Goal: Task Accomplishment & Management: Manage account settings

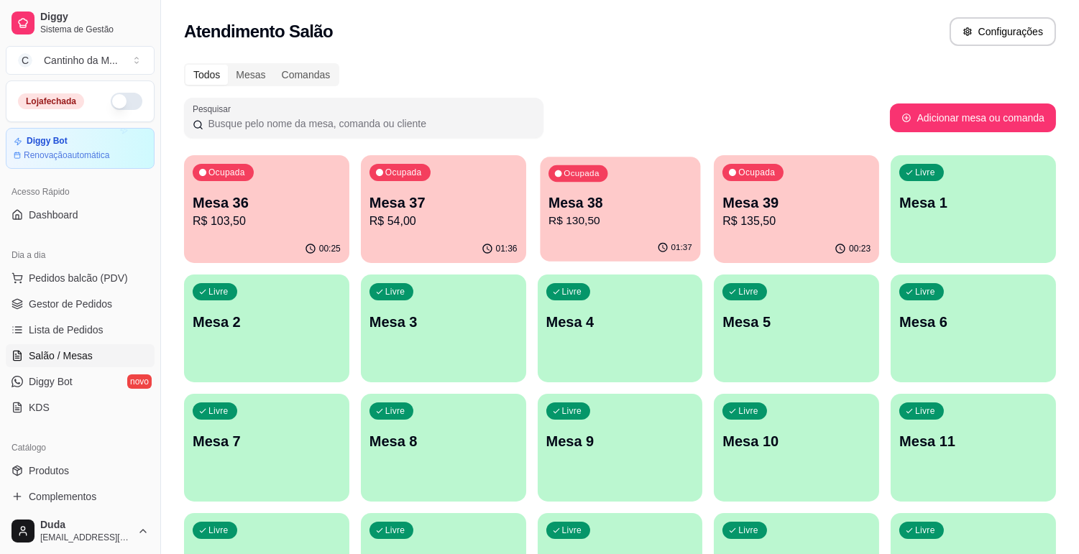
click at [626, 216] on p "R$ 130,50" at bounding box center [621, 221] width 144 height 17
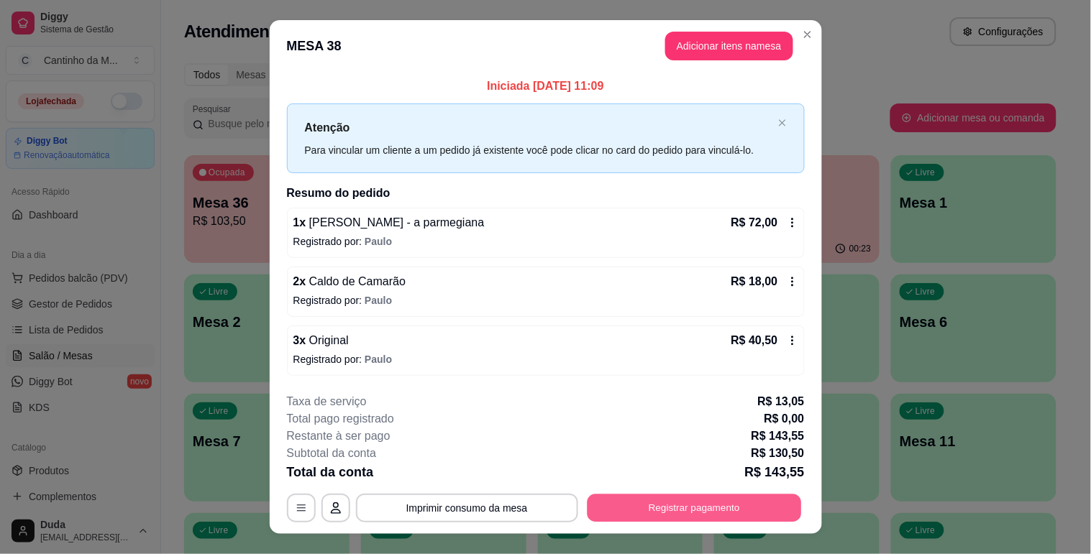
click at [698, 509] on button "Registrar pagamento" at bounding box center [694, 509] width 214 height 28
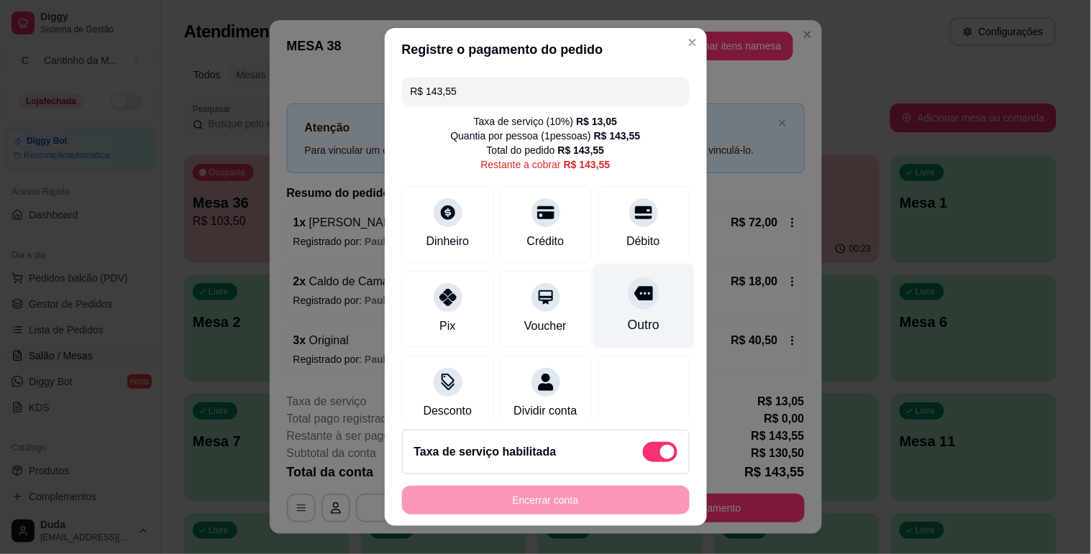
click at [627, 317] on div "Outro" at bounding box center [643, 325] width 32 height 19
type input "R$ 0,00"
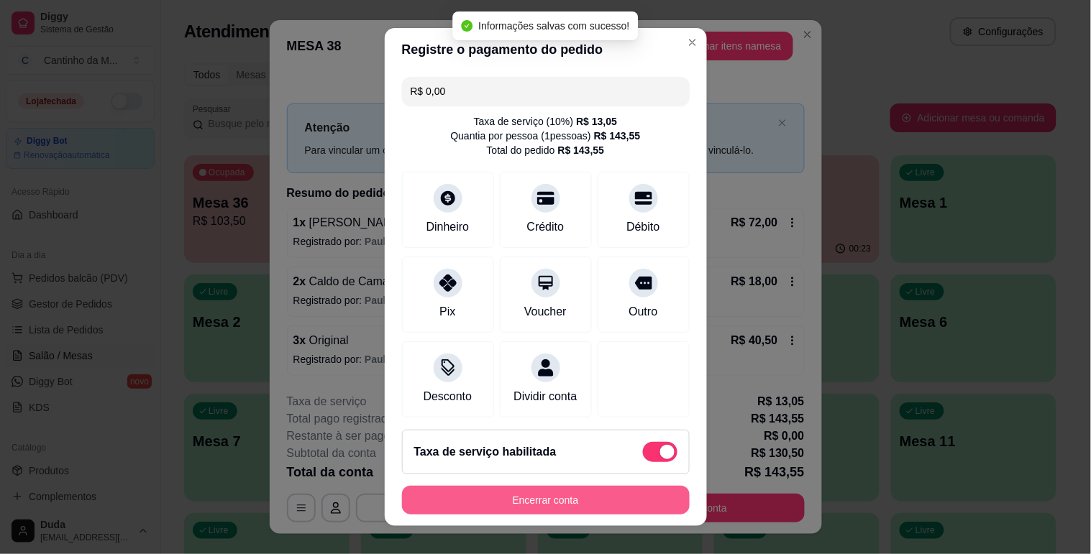
click at [591, 501] on button "Encerrar conta" at bounding box center [546, 500] width 288 height 29
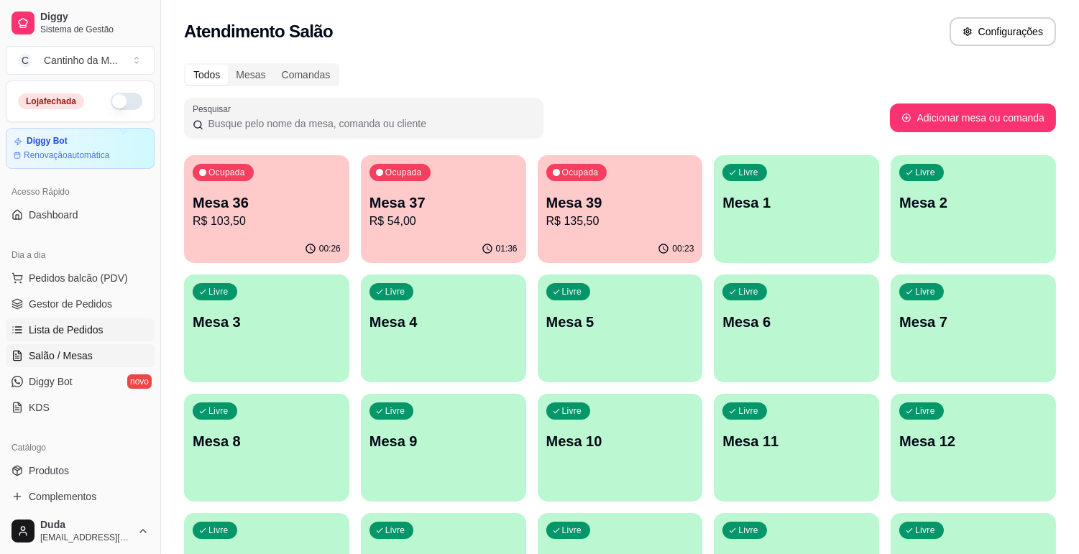
click at [74, 326] on span "Lista de Pedidos" at bounding box center [66, 330] width 75 height 14
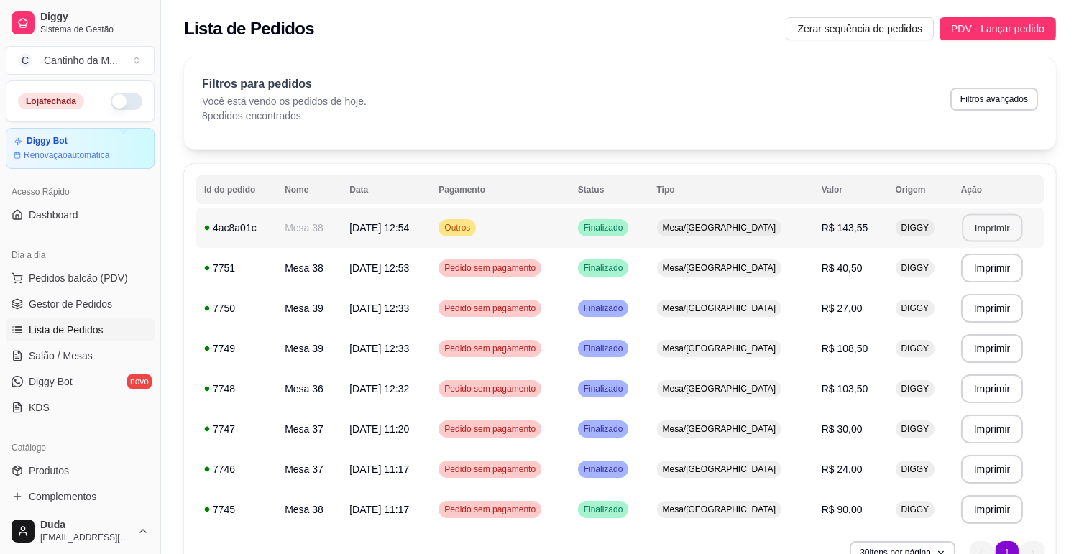
click at [993, 227] on button "Imprimir" at bounding box center [992, 228] width 60 height 28
click at [81, 306] on span "Gestor de Pedidos" at bounding box center [70, 304] width 83 height 14
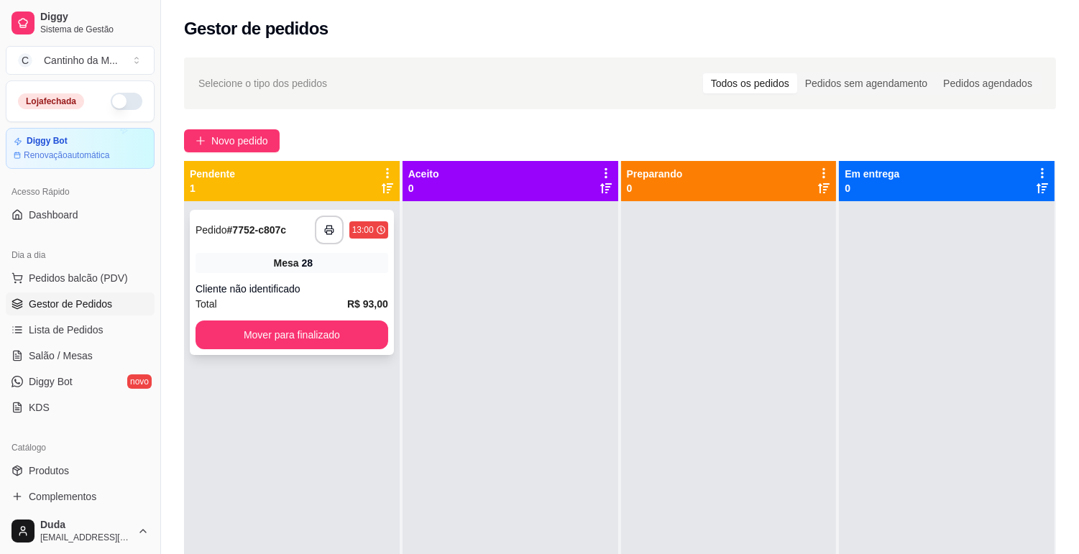
click at [225, 227] on span "Pedido" at bounding box center [212, 230] width 32 height 12
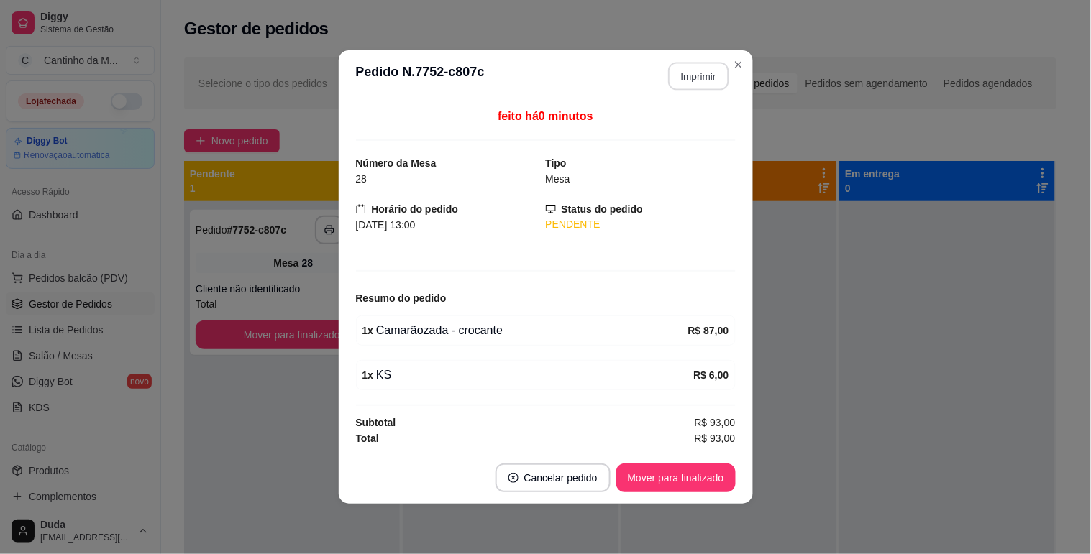
click at [708, 81] on button "Imprimir" at bounding box center [698, 77] width 60 height 28
click at [687, 479] on button "Mover para finalizado" at bounding box center [676, 479] width 116 height 28
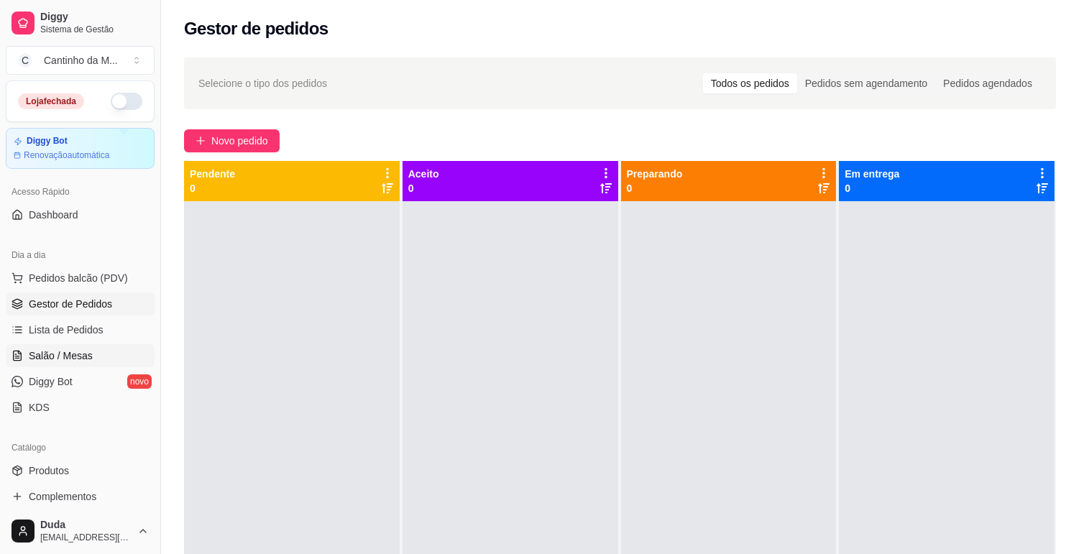
click at [47, 354] on span "Salão / Mesas" at bounding box center [61, 356] width 64 height 14
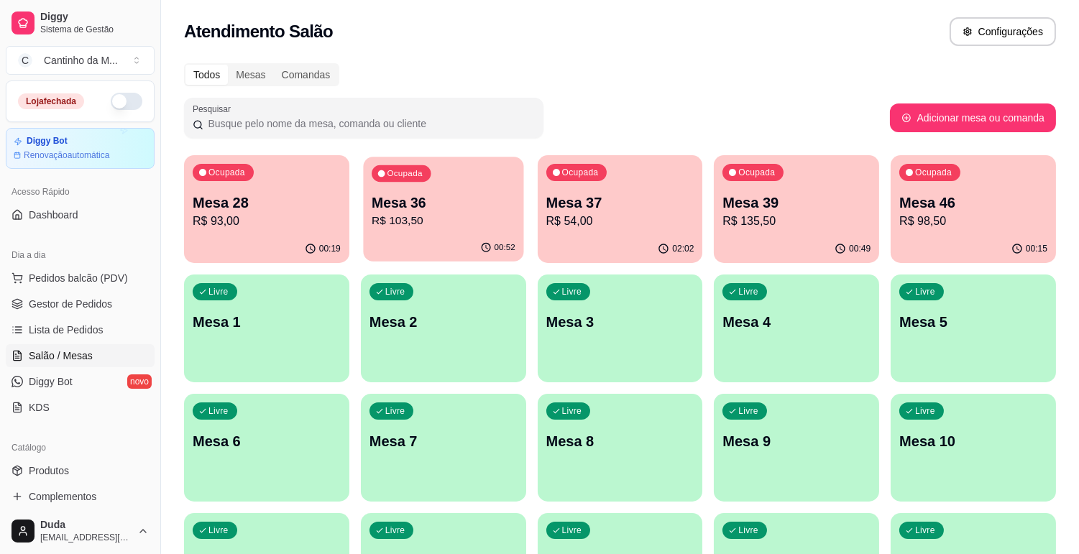
click at [425, 223] on p "R$ 103,50" at bounding box center [444, 221] width 144 height 17
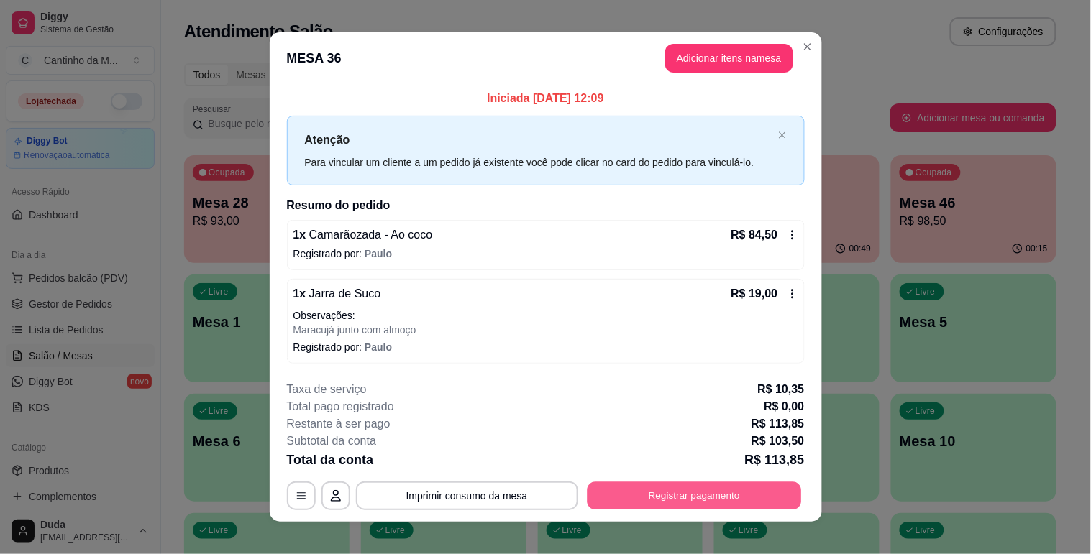
click at [699, 488] on button "Registrar pagamento" at bounding box center [694, 497] width 214 height 28
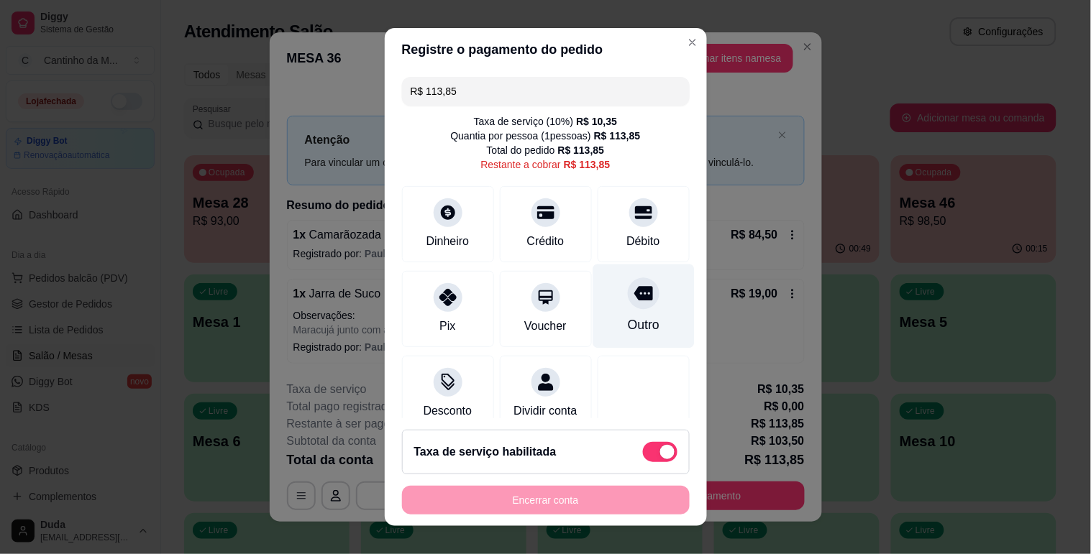
click at [627, 331] on div "Outro" at bounding box center [643, 325] width 32 height 19
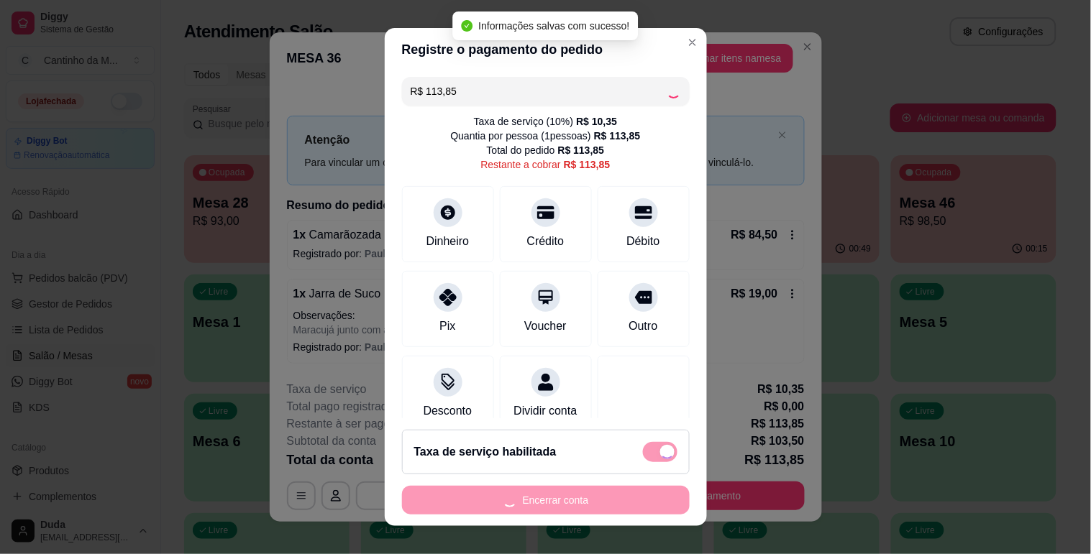
type input "R$ 0,00"
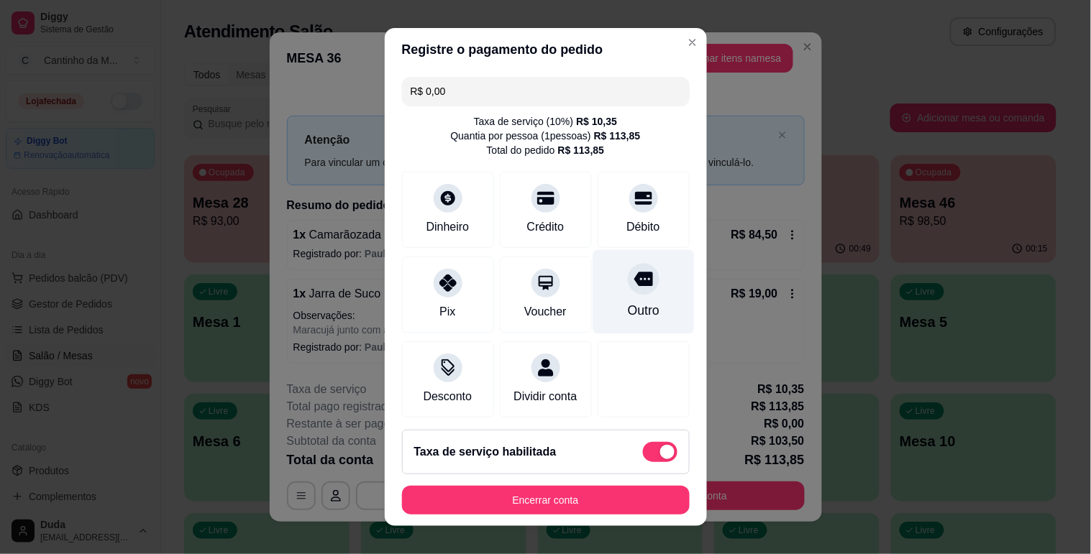
click at [627, 319] on div "Outro" at bounding box center [643, 310] width 32 height 19
click at [627, 314] on div "Outro" at bounding box center [643, 310] width 32 height 19
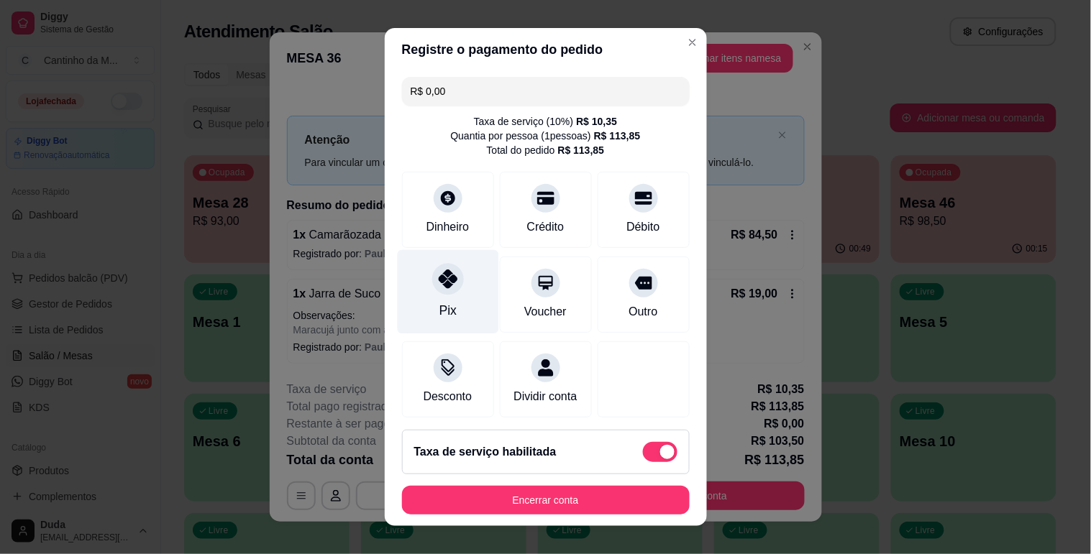
click at [447, 284] on icon at bounding box center [447, 279] width 19 height 19
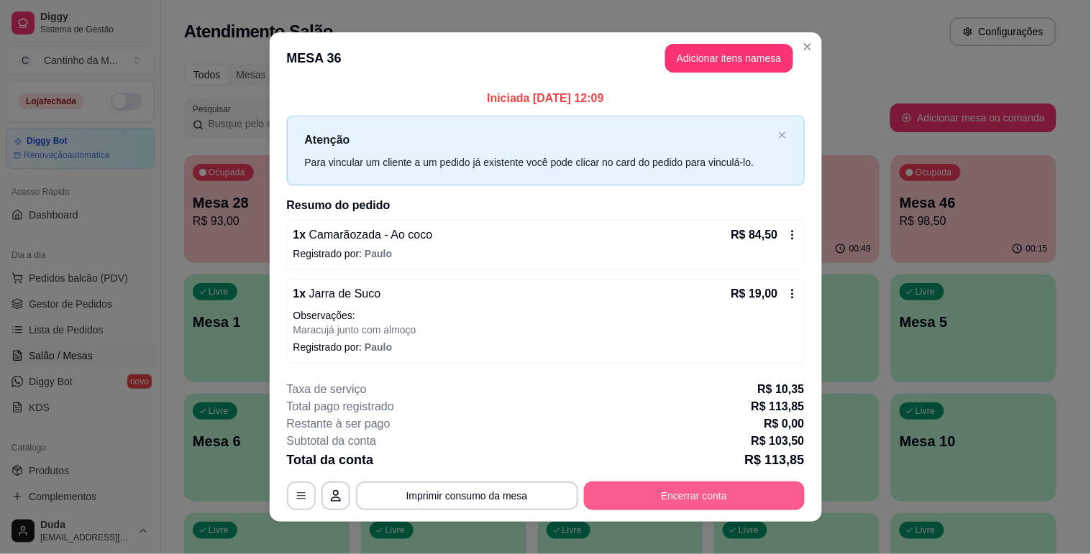
click at [683, 488] on button "Encerrar conta" at bounding box center [694, 496] width 221 height 29
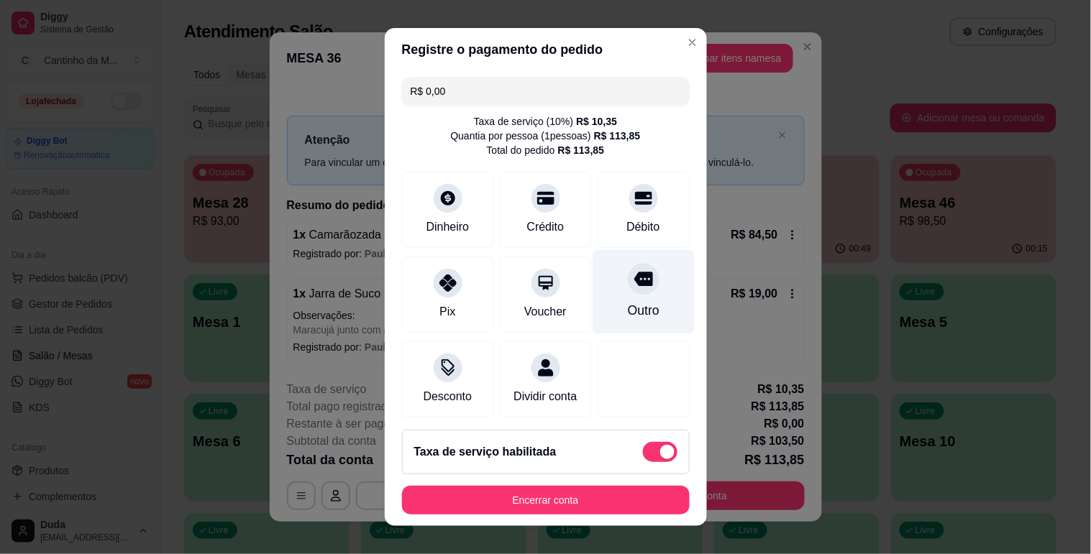
click at [619, 295] on div "Outro" at bounding box center [643, 292] width 101 height 84
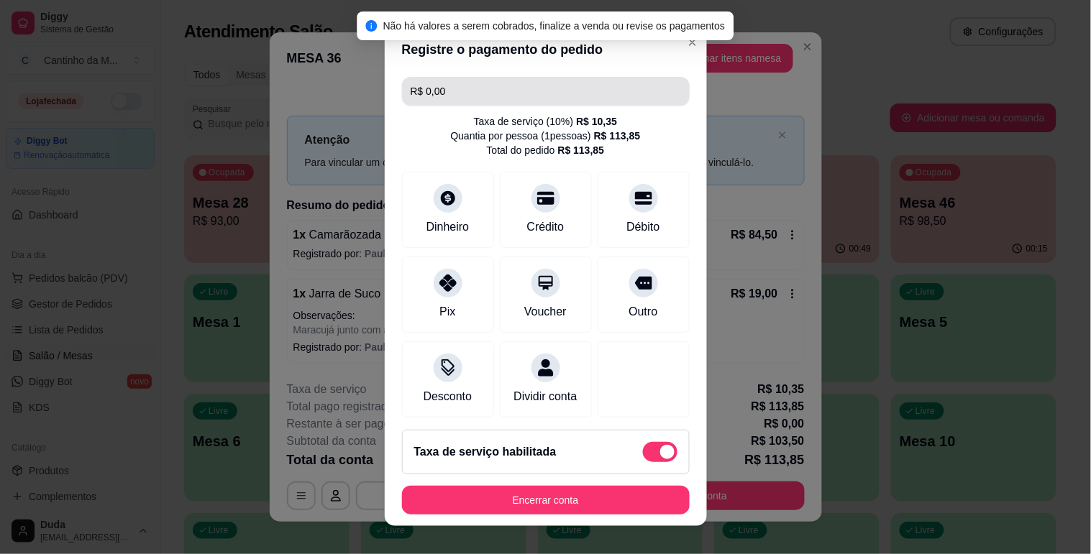
click at [462, 91] on input "R$ 0,00" at bounding box center [546, 91] width 270 height 29
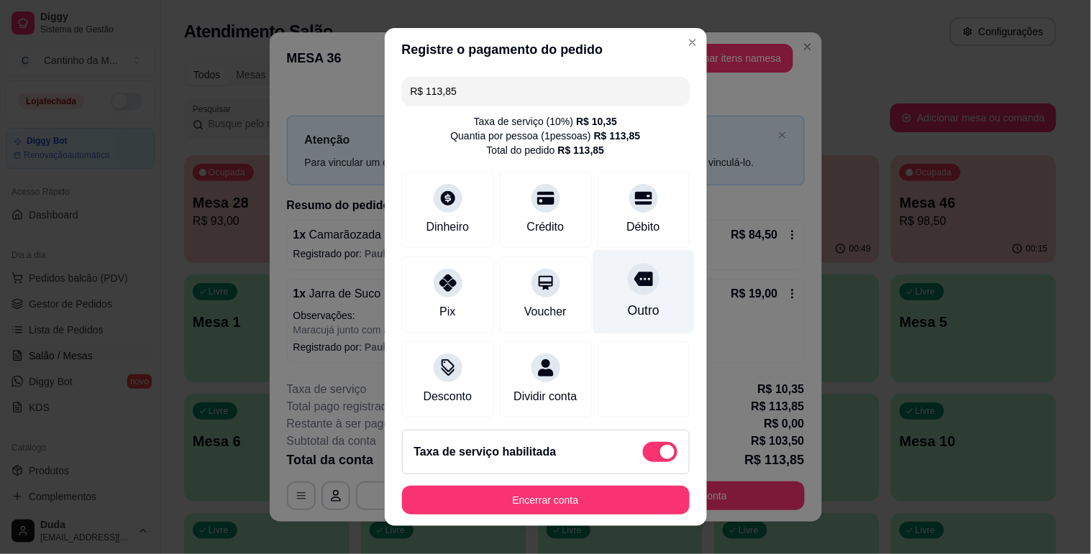
type input "R$ 113,85"
click at [606, 298] on div "Outro" at bounding box center [643, 292] width 101 height 84
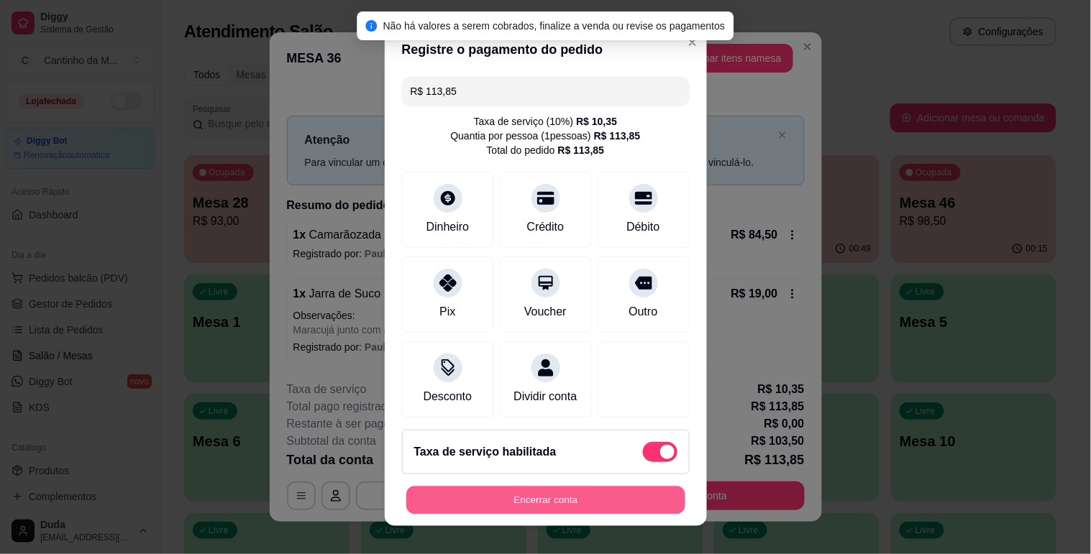
click at [537, 497] on button "Encerrar conta" at bounding box center [545, 501] width 279 height 28
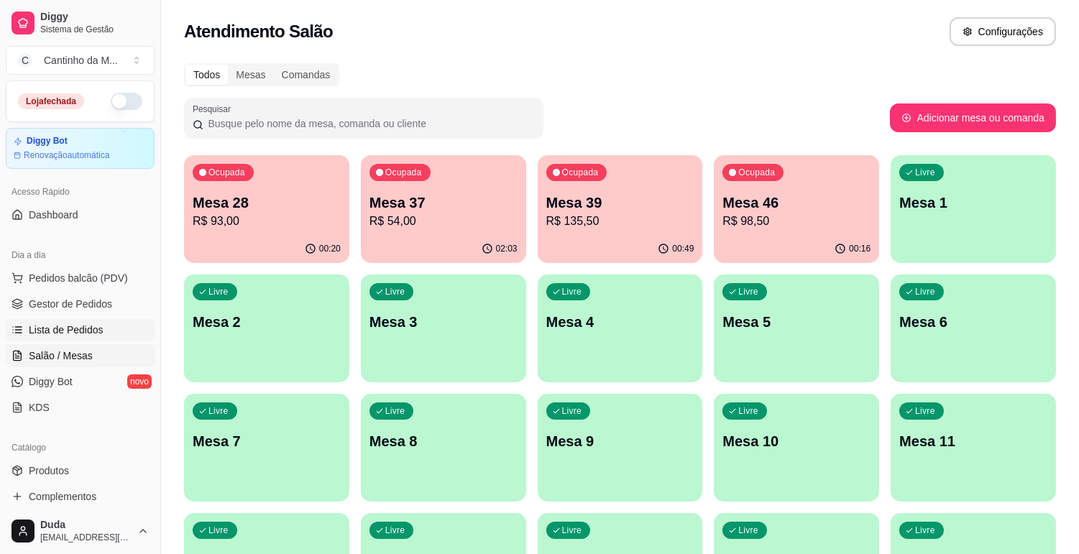
click at [81, 332] on span "Lista de Pedidos" at bounding box center [66, 330] width 75 height 14
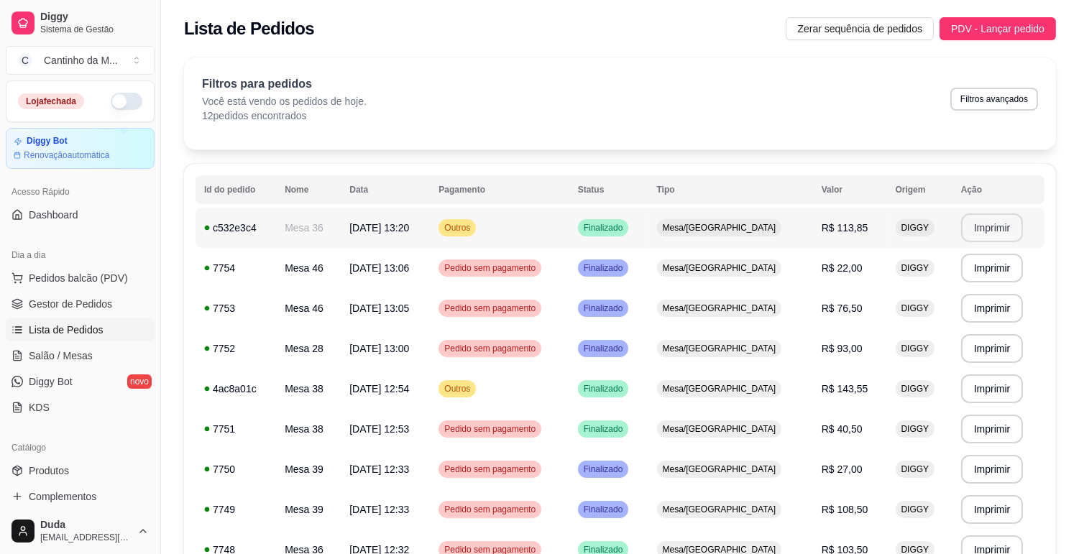
click at [974, 224] on button "Imprimir" at bounding box center [992, 228] width 63 height 29
click at [65, 356] on span "Salão / Mesas" at bounding box center [61, 356] width 64 height 14
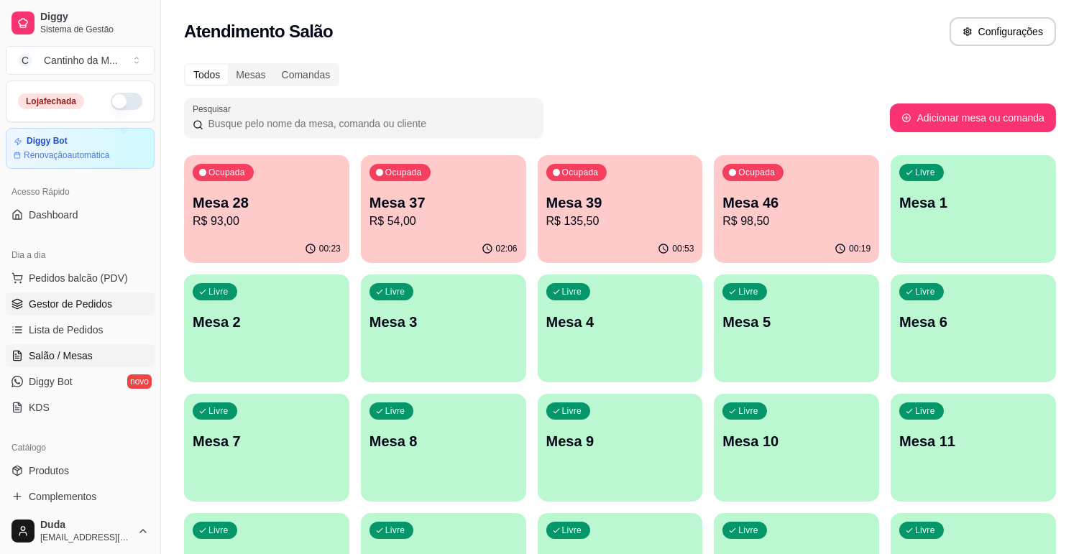
click at [50, 304] on span "Gestor de Pedidos" at bounding box center [70, 304] width 83 height 14
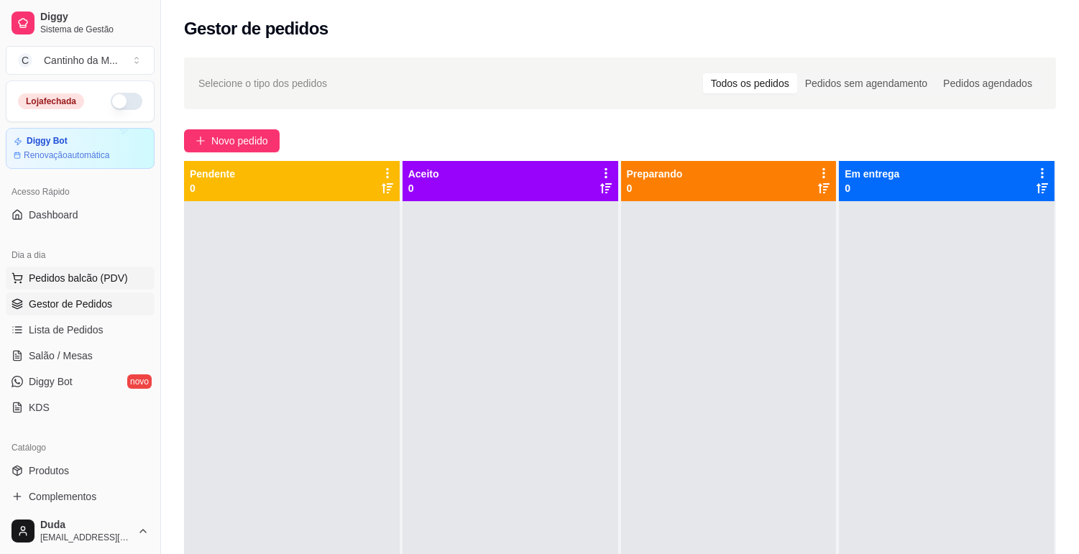
click at [53, 286] on button "Pedidos balcão (PDV)" at bounding box center [80, 278] width 149 height 23
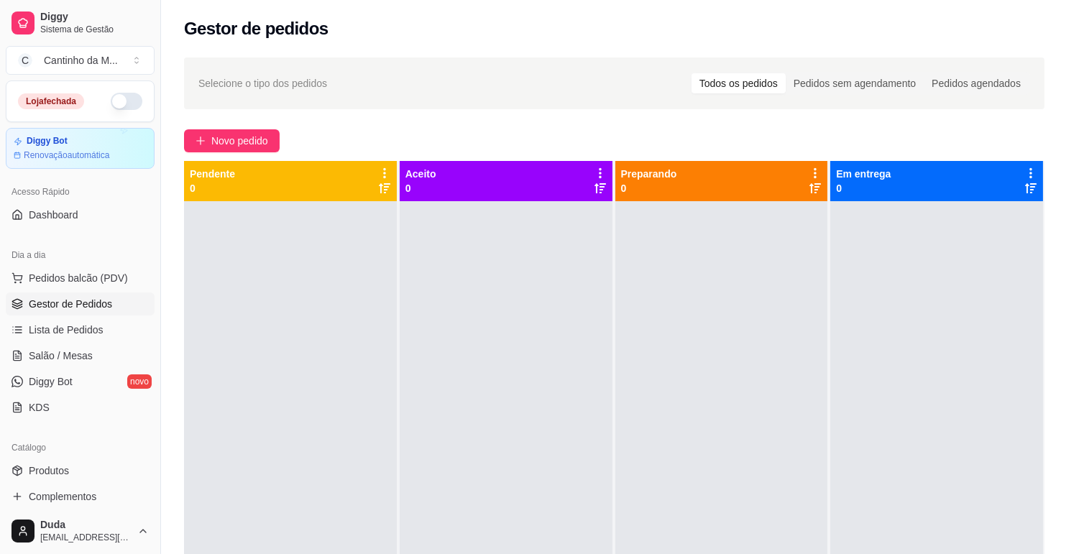
click at [61, 278] on div at bounding box center [105, 260] width 132 height 90
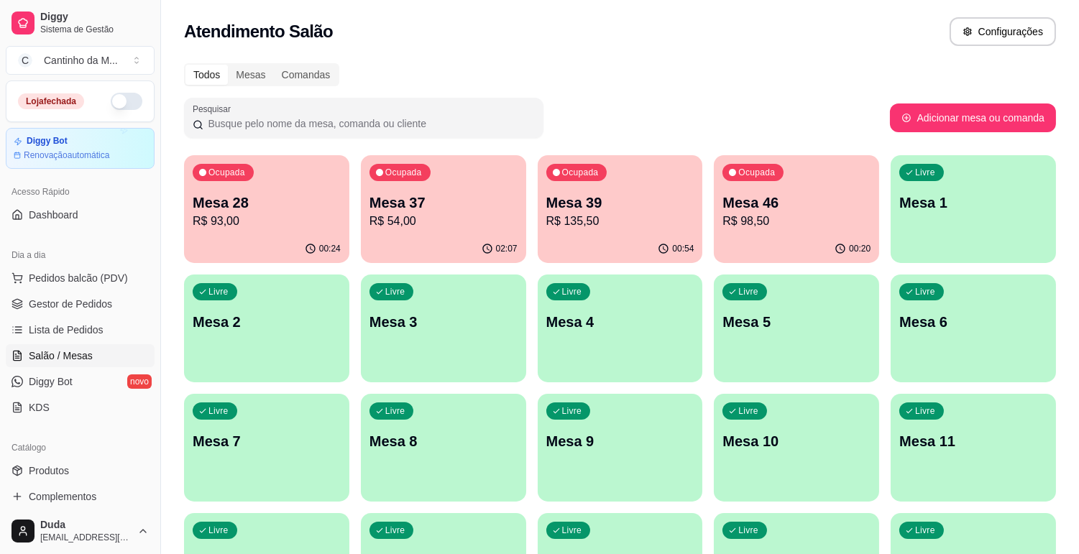
click at [465, 233] on div "Ocupada Mesa 37 R$ 54,00" at bounding box center [443, 195] width 165 height 80
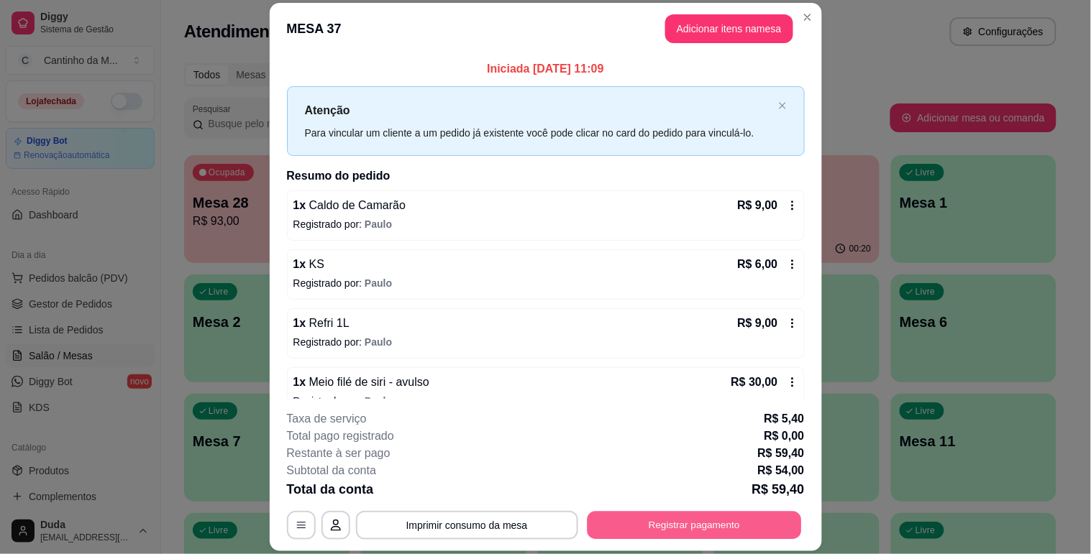
click at [659, 533] on button "Registrar pagamento" at bounding box center [694, 526] width 214 height 28
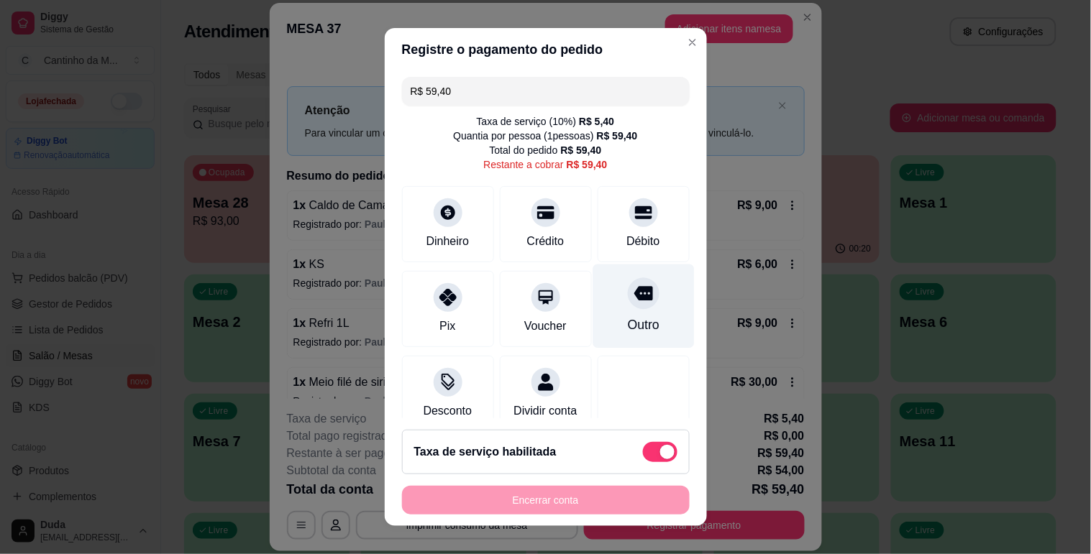
click at [607, 315] on div "Outro" at bounding box center [643, 306] width 101 height 84
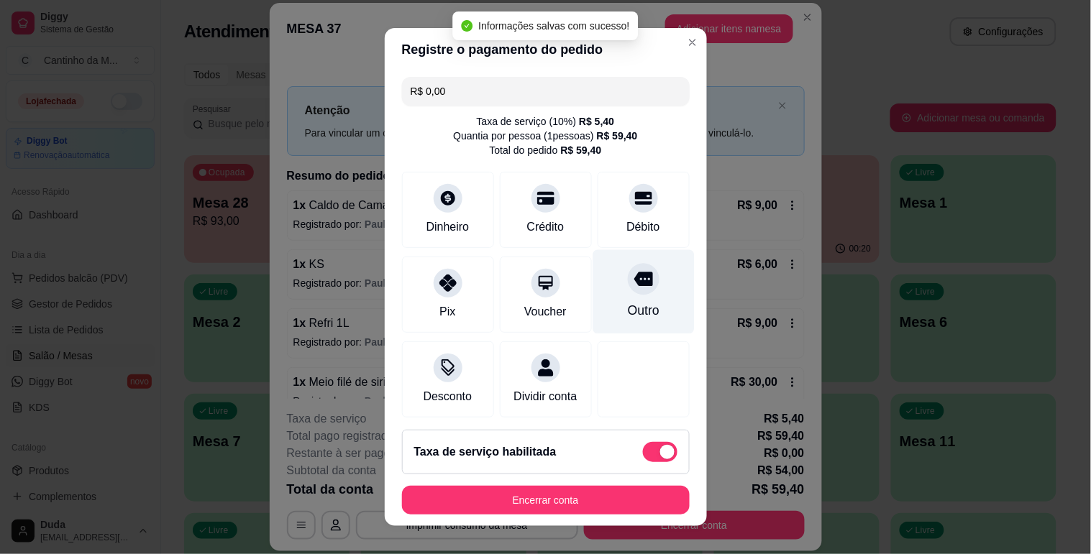
type input "R$ 0,00"
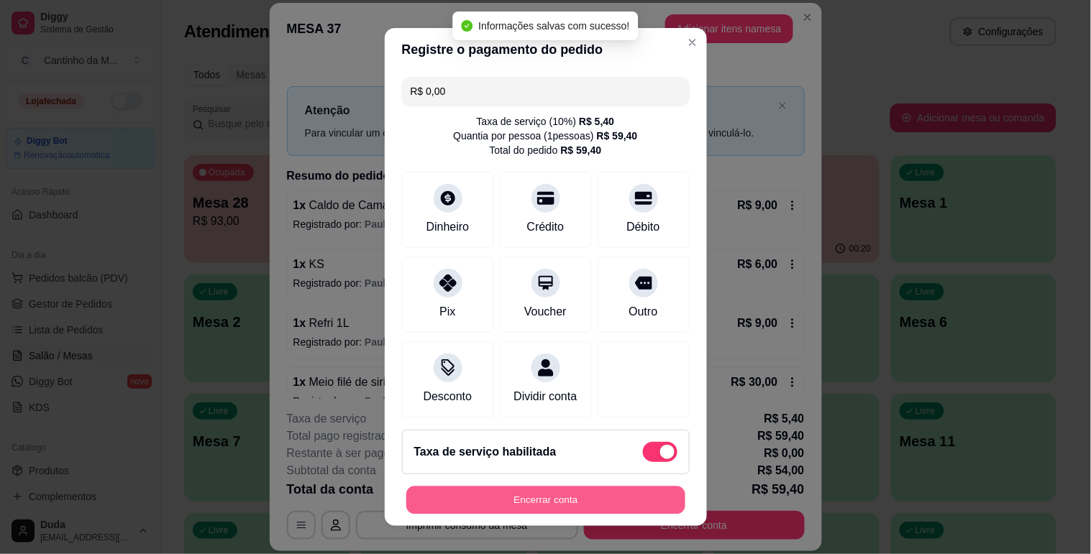
click at [599, 493] on button "Encerrar conta" at bounding box center [545, 501] width 279 height 28
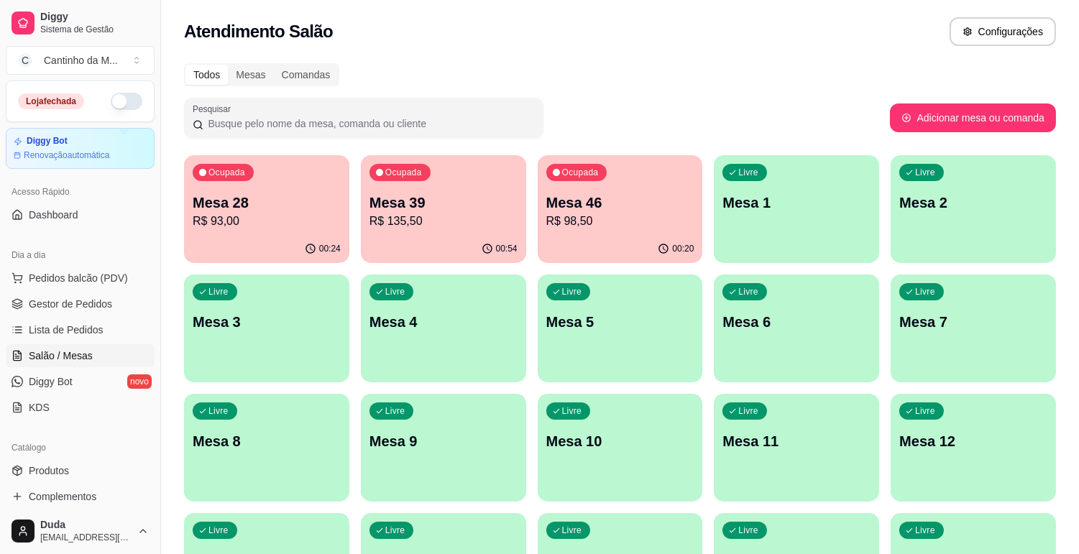
click at [452, 210] on p "Mesa 39" at bounding box center [444, 203] width 148 height 20
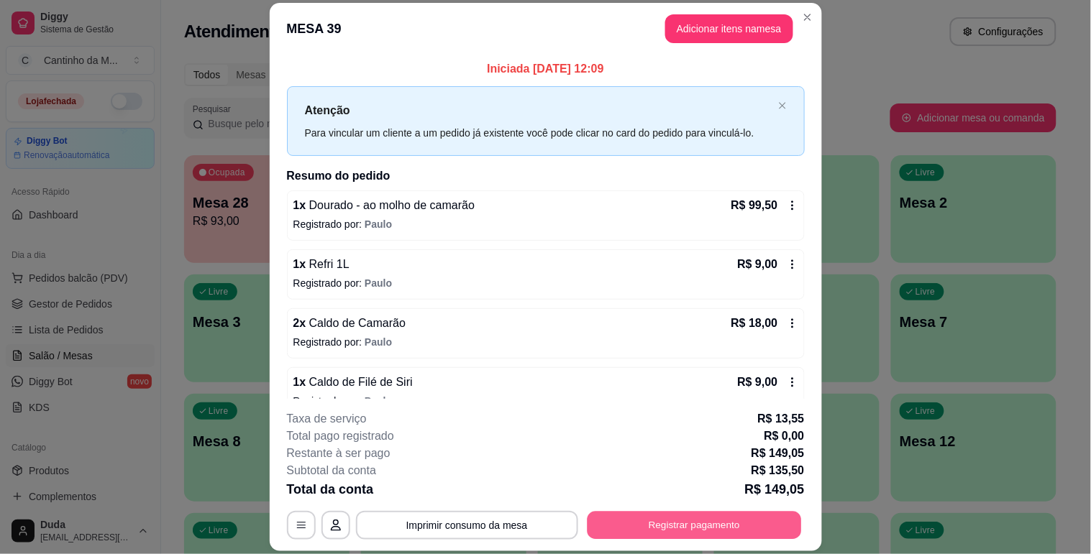
click at [677, 523] on button "Registrar pagamento" at bounding box center [694, 526] width 214 height 28
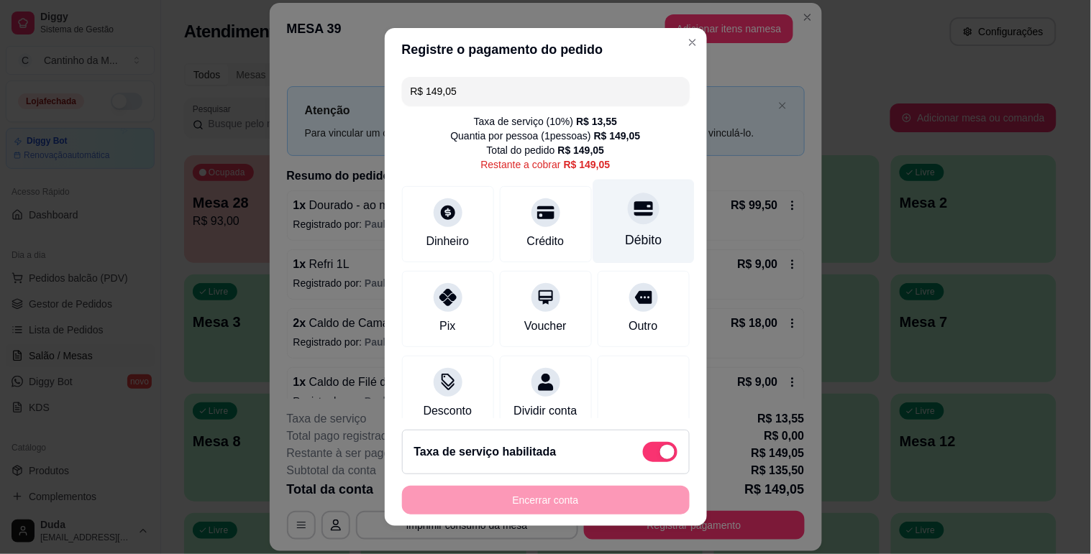
click at [612, 228] on div "Débito" at bounding box center [643, 221] width 101 height 84
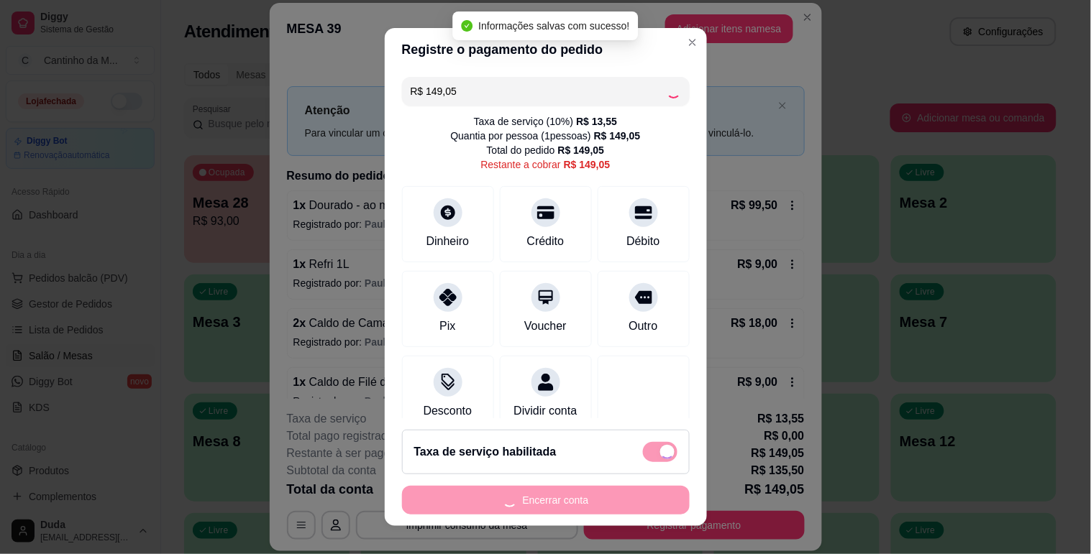
type input "R$ 0,00"
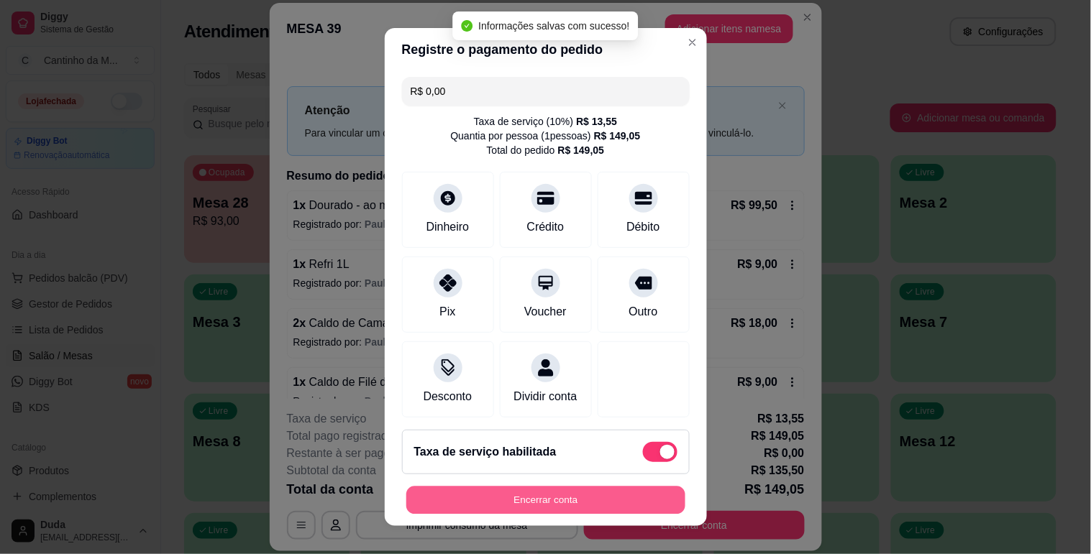
click at [622, 502] on button "Encerrar conta" at bounding box center [545, 501] width 279 height 28
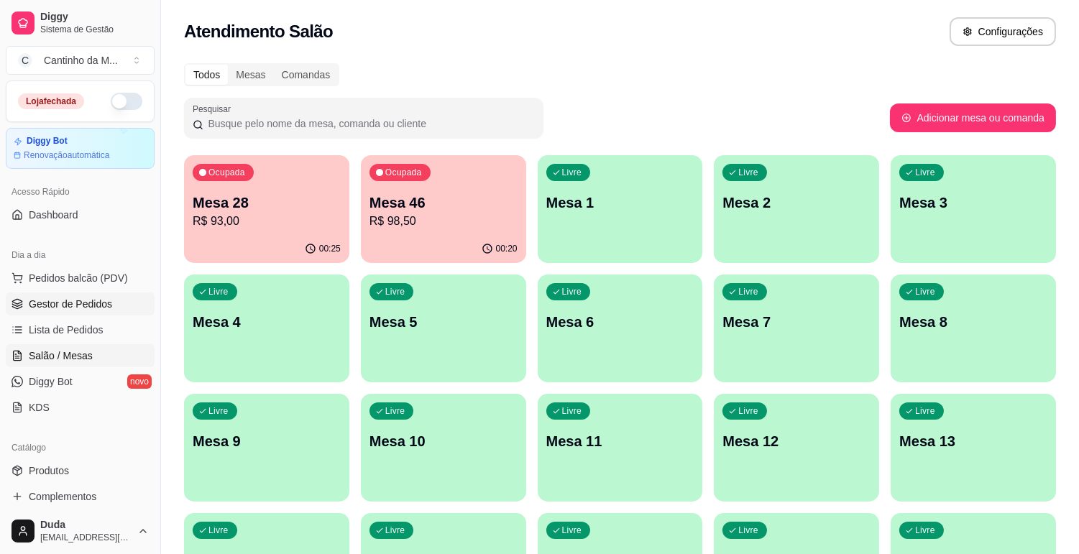
click at [56, 298] on span "Gestor de Pedidos" at bounding box center [70, 304] width 83 height 14
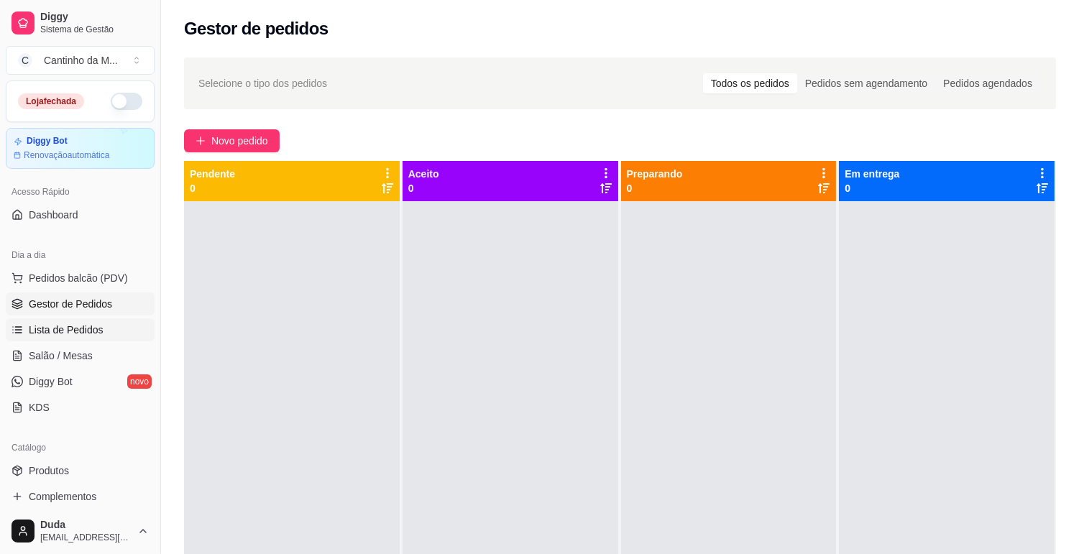
click at [58, 321] on link "Lista de Pedidos" at bounding box center [80, 330] width 149 height 23
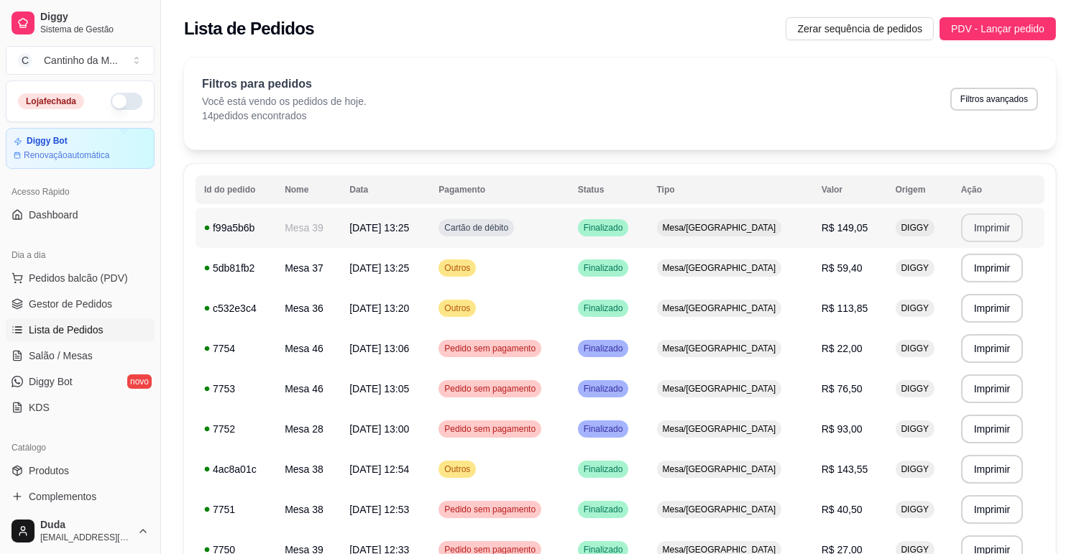
click at [984, 227] on button "Imprimir" at bounding box center [992, 228] width 63 height 29
click at [961, 272] on button "Imprimir" at bounding box center [992, 268] width 63 height 29
click at [58, 302] on span "Gestor de Pedidos" at bounding box center [70, 304] width 83 height 14
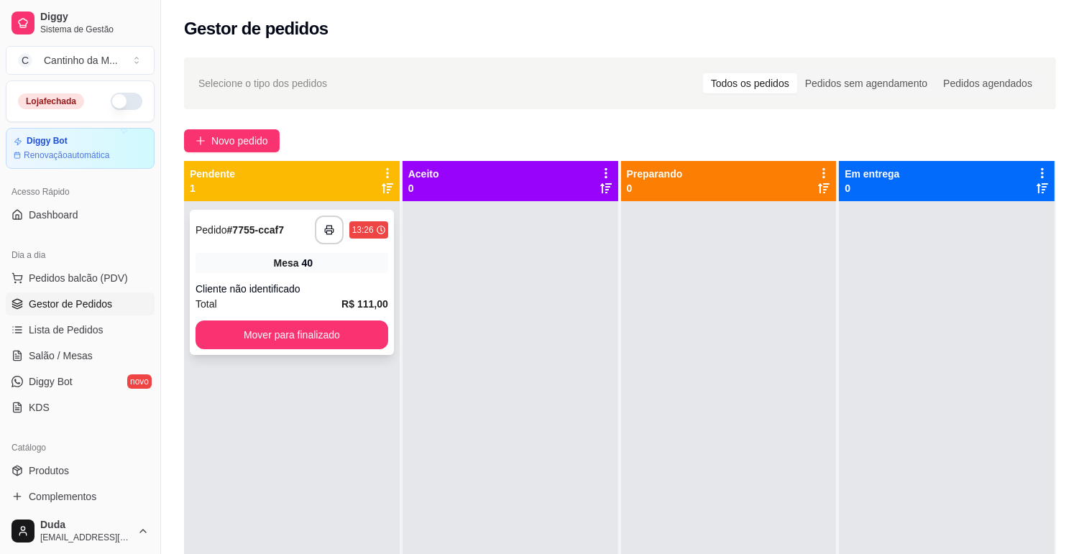
click at [253, 229] on strong "# 7755-ccaf7" at bounding box center [255, 230] width 57 height 12
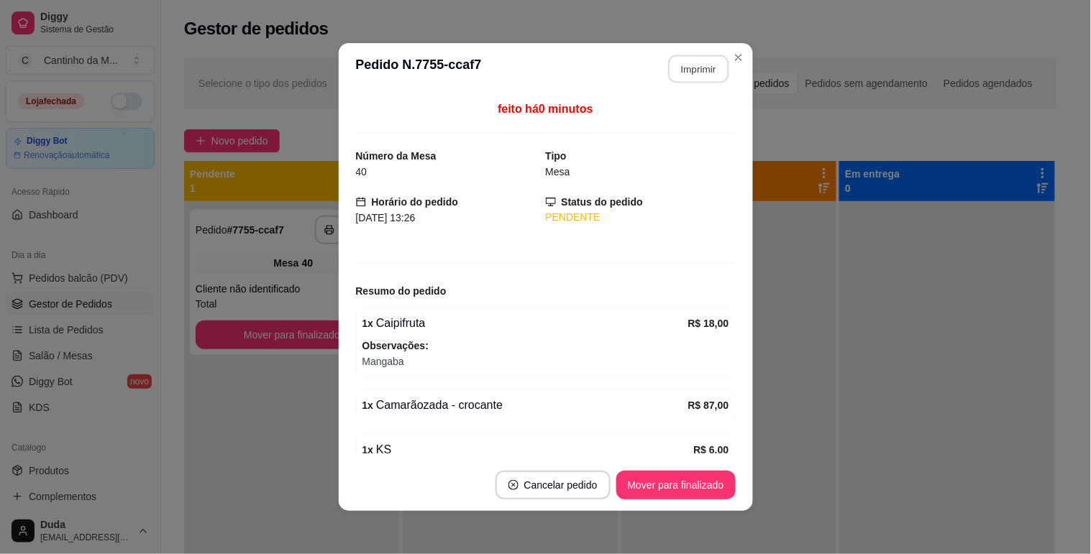
click at [685, 75] on button "Imprimir" at bounding box center [698, 69] width 60 height 28
click at [665, 485] on button "Mover para finalizado" at bounding box center [675, 485] width 119 height 29
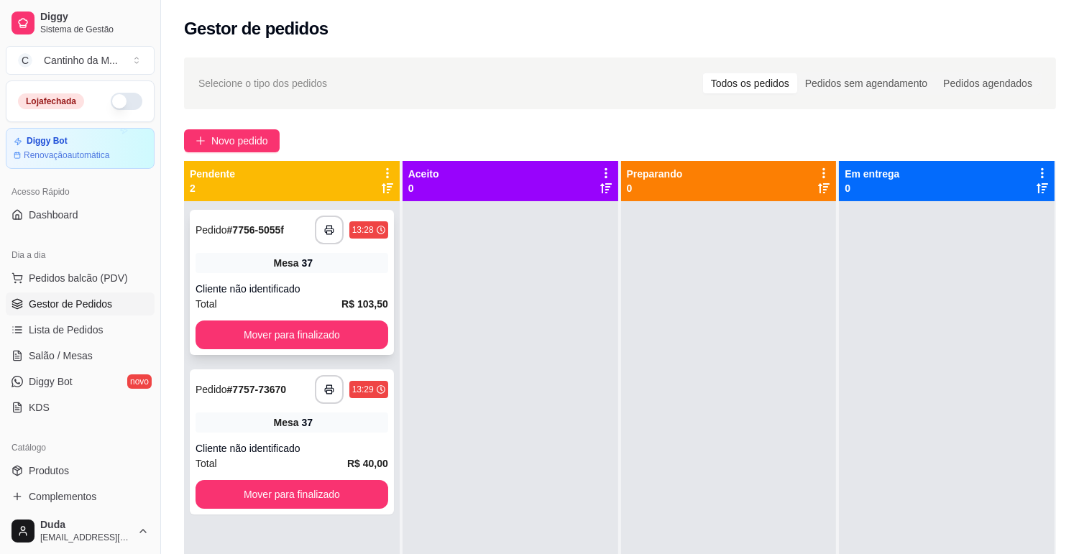
click at [265, 229] on strong "# 7756-5055f" at bounding box center [255, 230] width 57 height 12
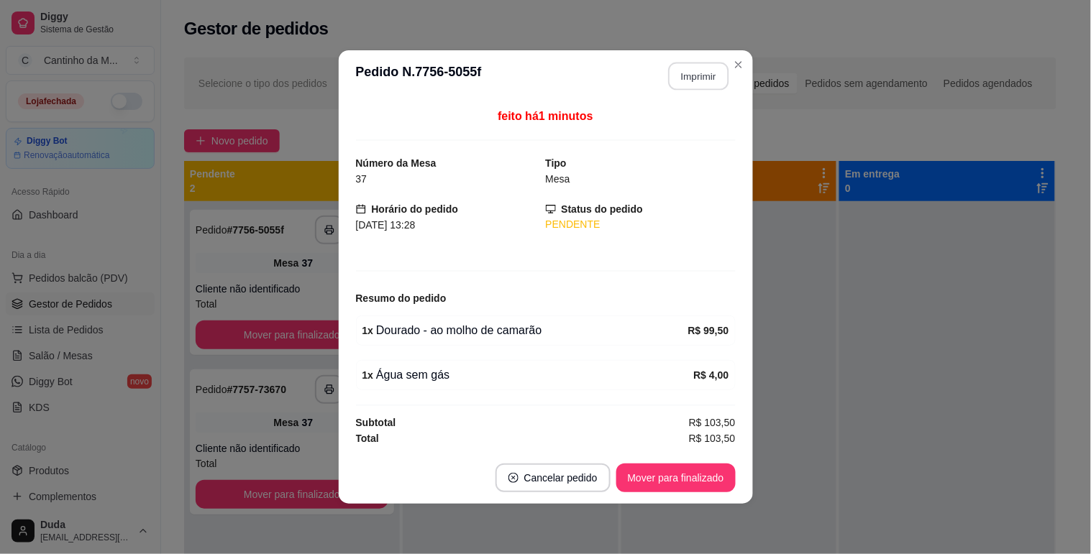
click at [702, 70] on button "Imprimir" at bounding box center [698, 77] width 60 height 28
click at [703, 471] on button "Mover para finalizado" at bounding box center [675, 478] width 119 height 29
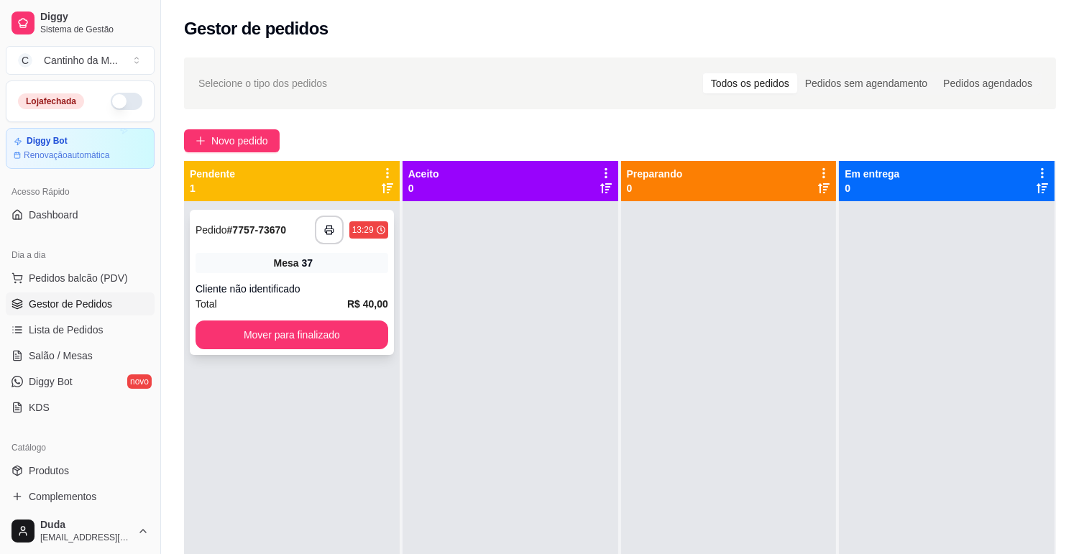
click at [250, 236] on strong "# 7757-73670" at bounding box center [257, 230] width 60 height 12
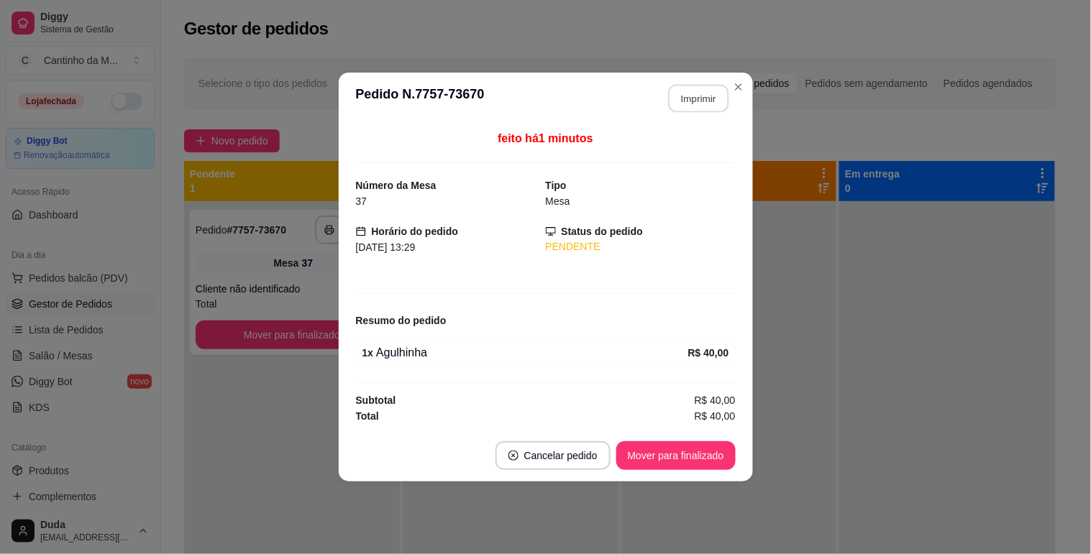
click at [705, 98] on button "Imprimir" at bounding box center [698, 99] width 60 height 28
click at [710, 455] on button "Mover para finalizado" at bounding box center [676, 456] width 116 height 28
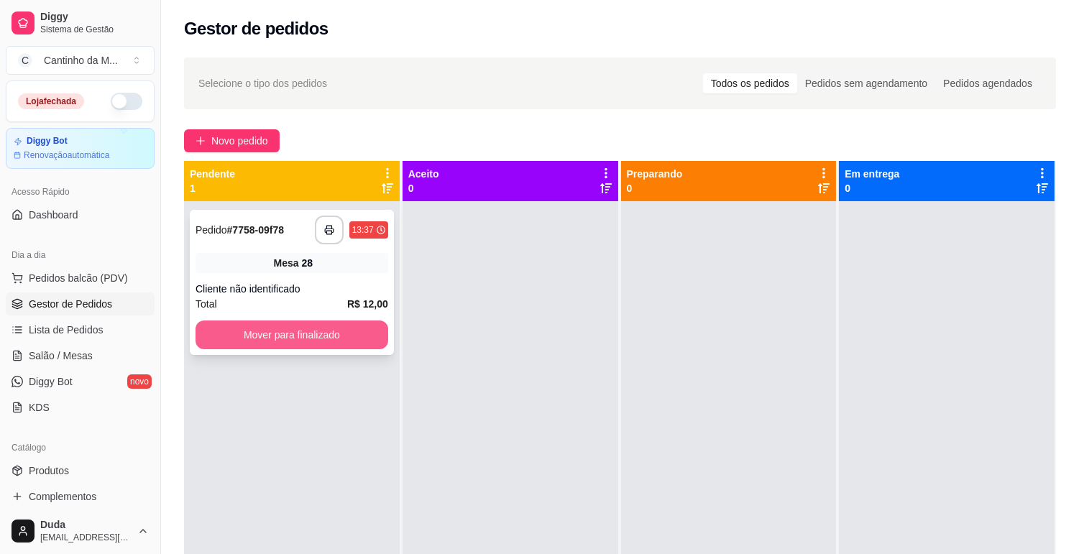
click at [344, 327] on button "Mover para finalizado" at bounding box center [292, 335] width 193 height 29
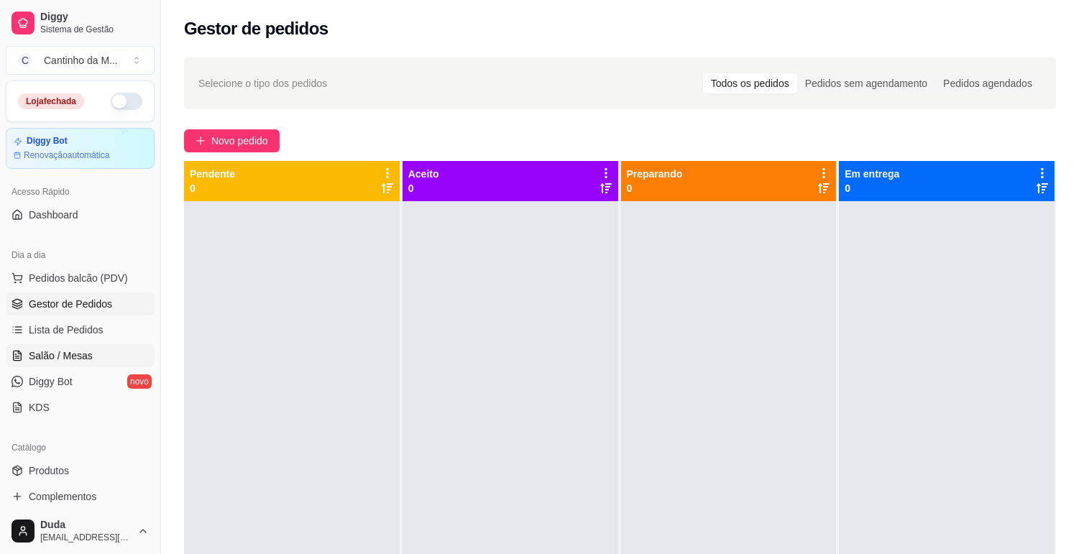
click at [52, 362] on span "Salão / Mesas" at bounding box center [61, 356] width 64 height 14
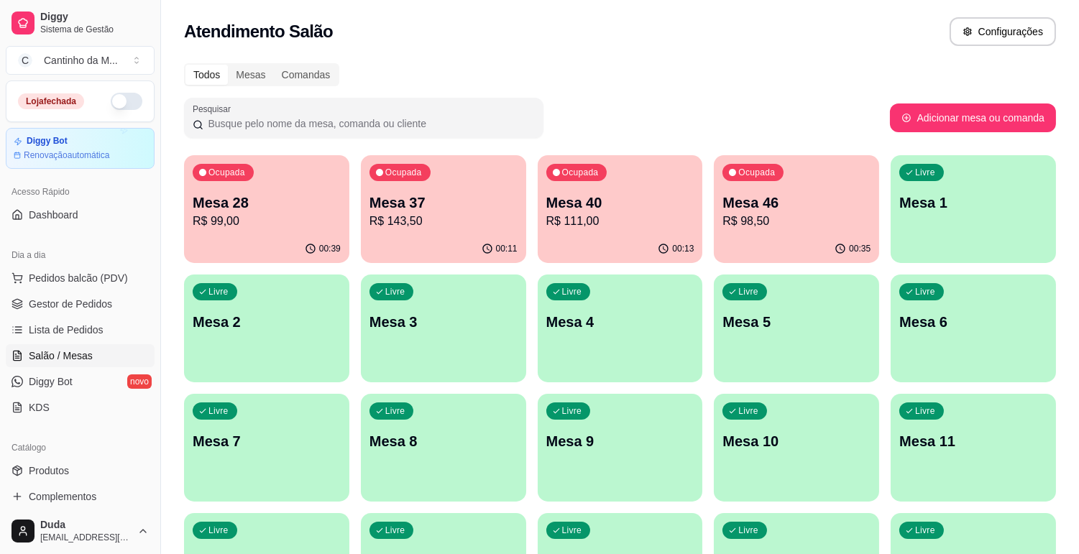
click at [315, 221] on p "R$ 99,00" at bounding box center [267, 221] width 148 height 17
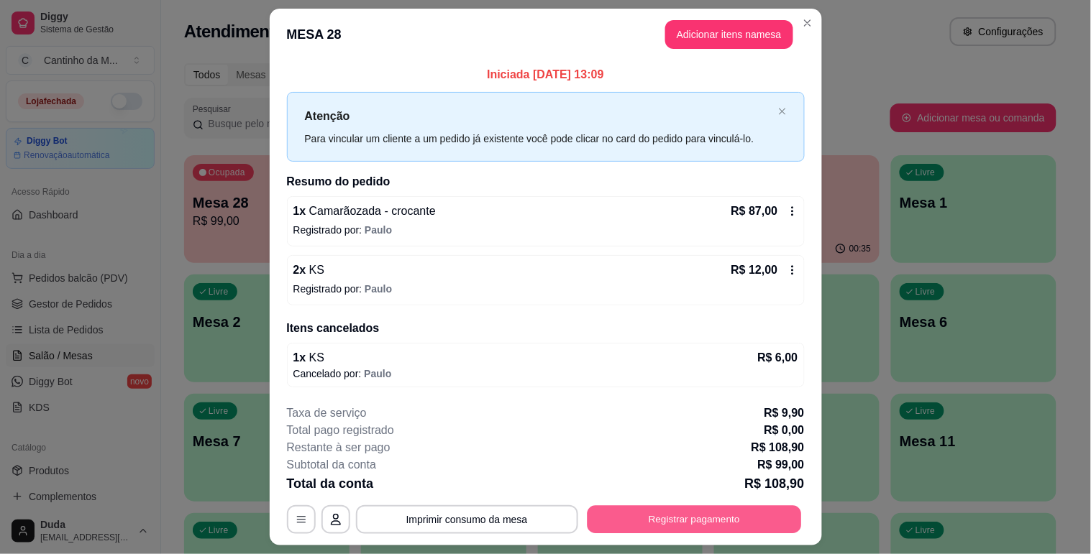
click at [626, 526] on button "Registrar pagamento" at bounding box center [694, 520] width 214 height 28
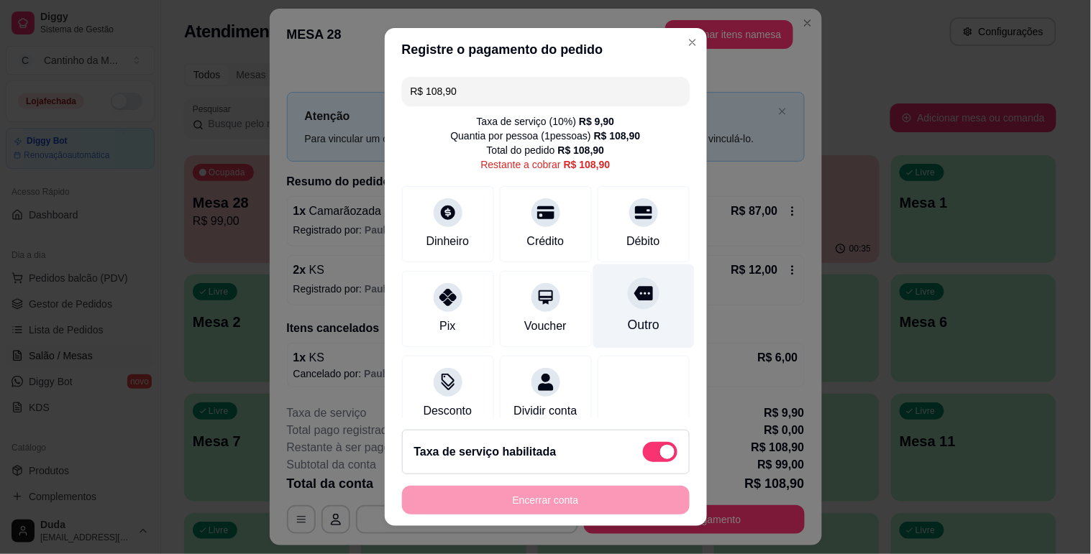
click at [627, 322] on div "Outro" at bounding box center [643, 325] width 32 height 19
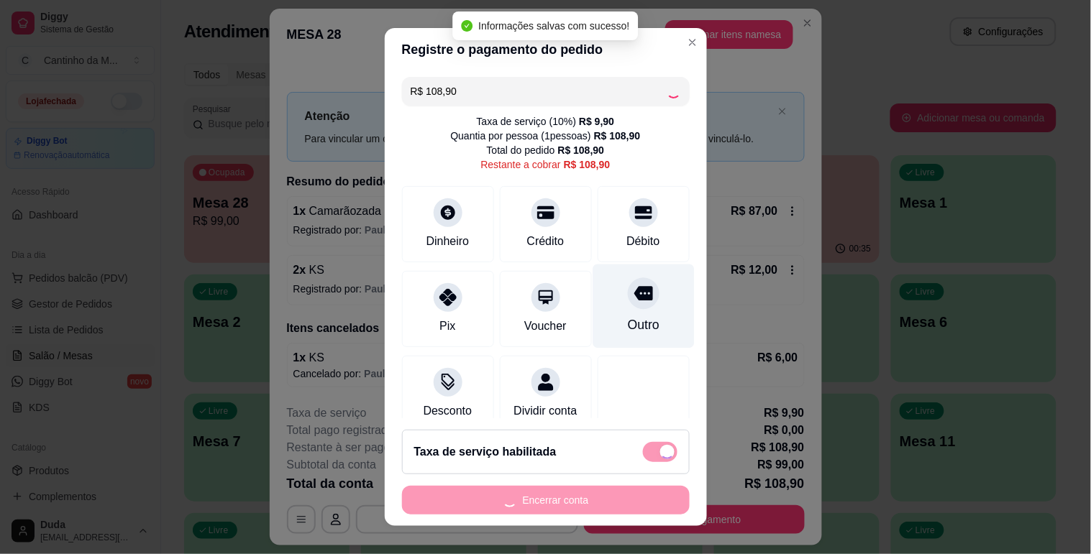
type input "R$ 0,00"
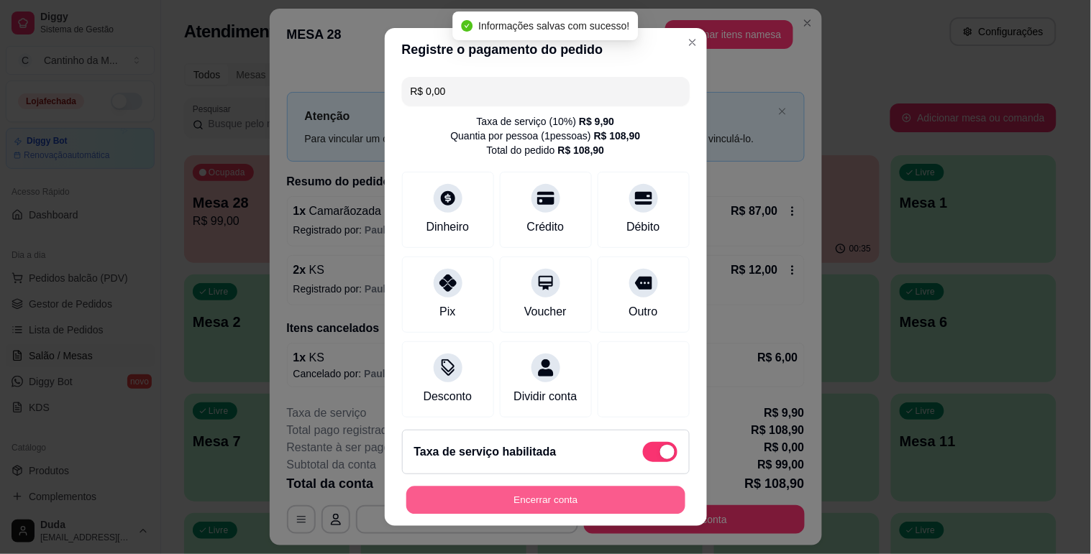
click at [618, 502] on button "Encerrar conta" at bounding box center [545, 501] width 279 height 28
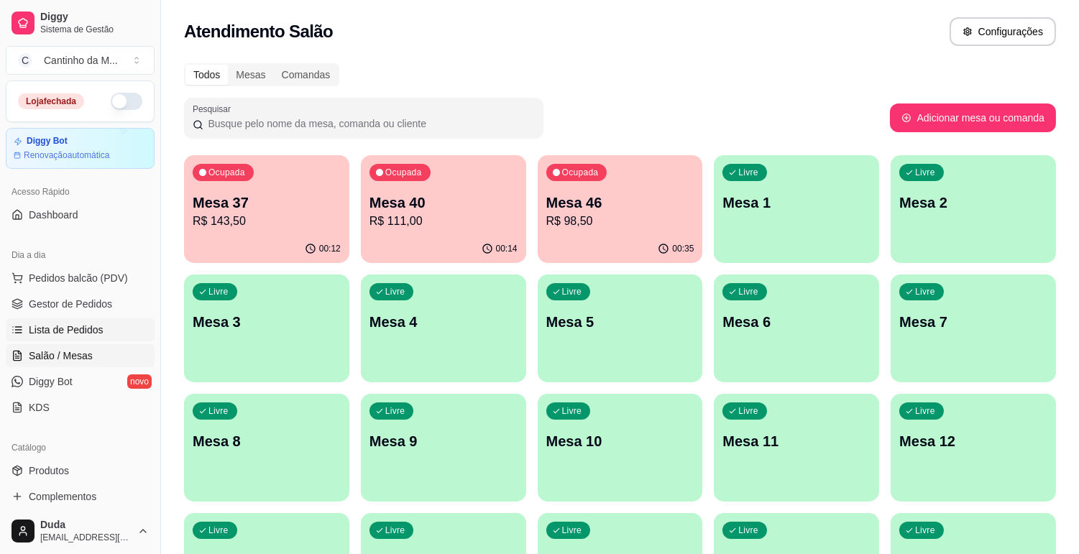
click at [96, 324] on span "Lista de Pedidos" at bounding box center [66, 330] width 75 height 14
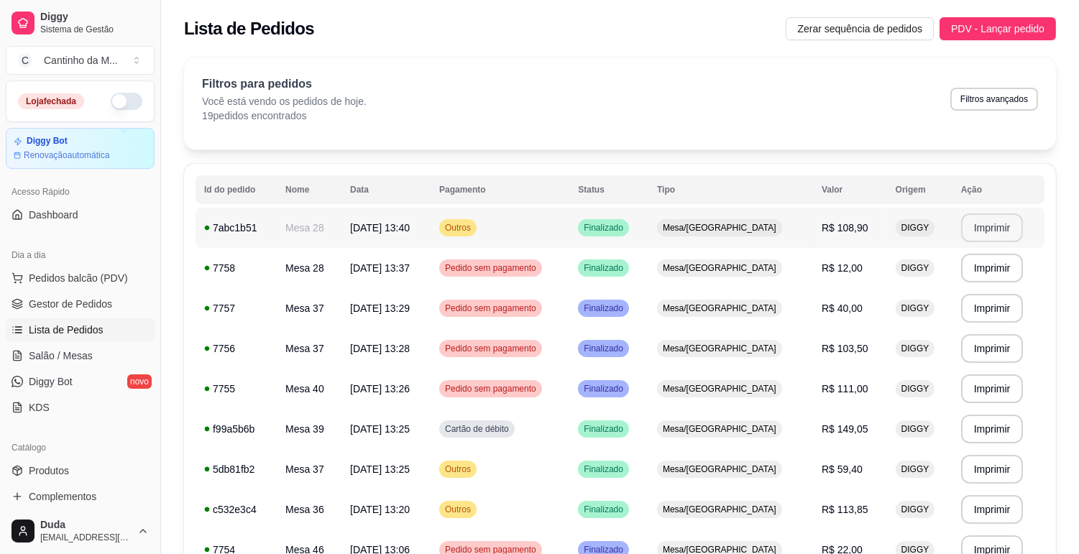
click at [978, 235] on button "Imprimir" at bounding box center [992, 228] width 63 height 29
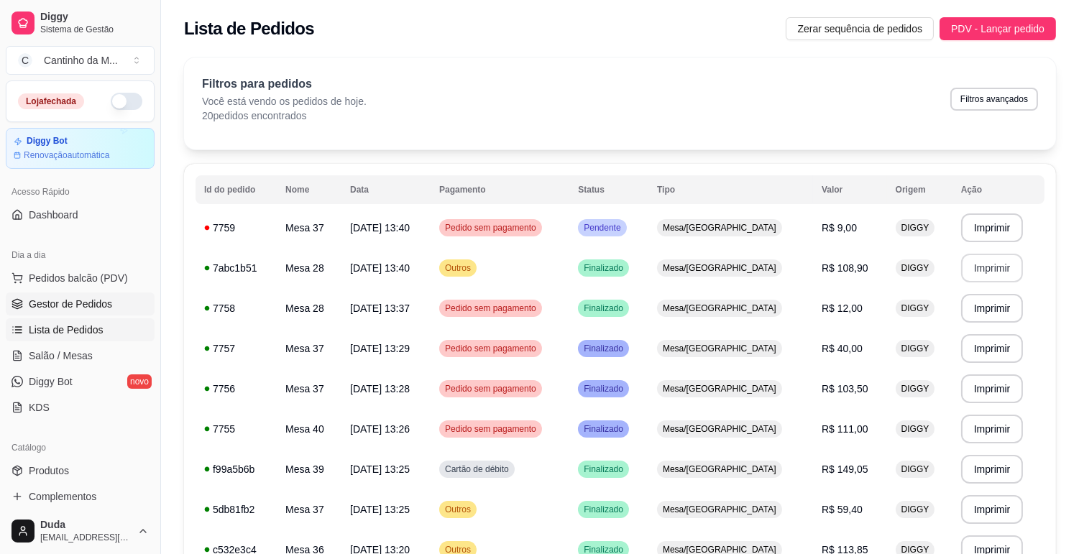
click at [54, 298] on span "Gestor de Pedidos" at bounding box center [70, 304] width 83 height 14
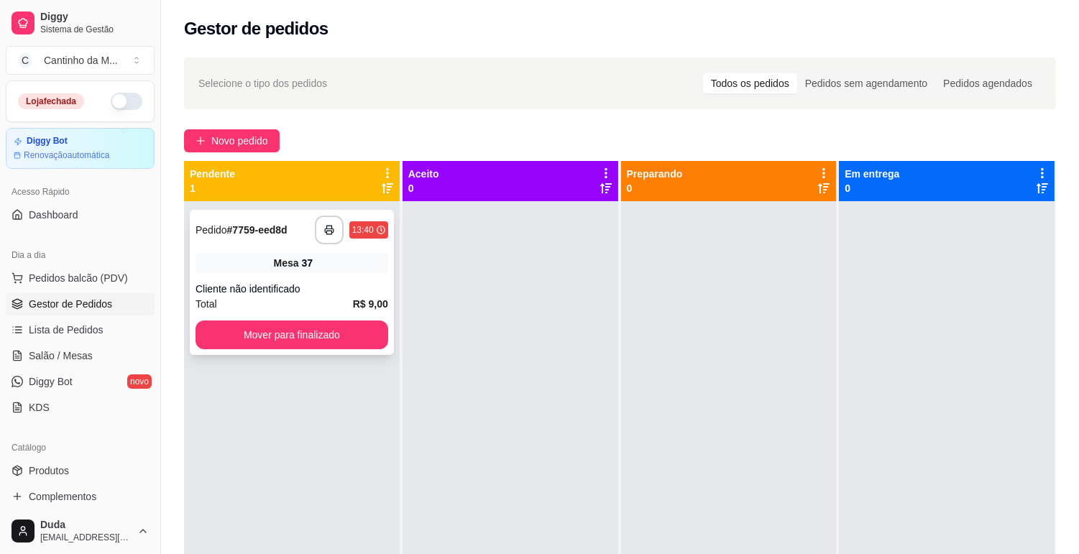
click at [221, 238] on div "Pedido # 7759-eed8d" at bounding box center [242, 229] width 92 height 17
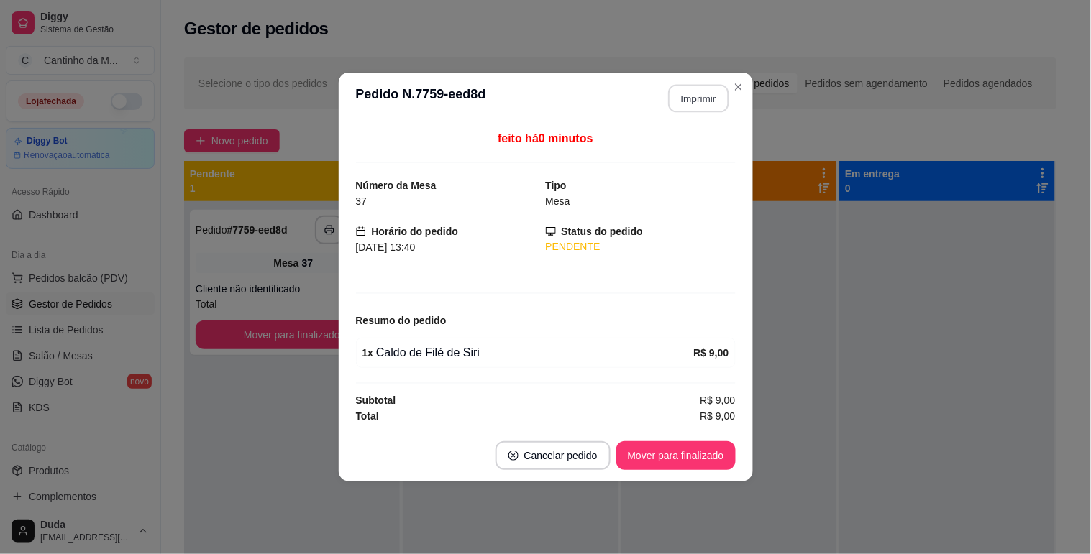
click at [705, 90] on button "Imprimir" at bounding box center [698, 99] width 60 height 28
click at [673, 456] on button "Mover para finalizado" at bounding box center [676, 456] width 116 height 28
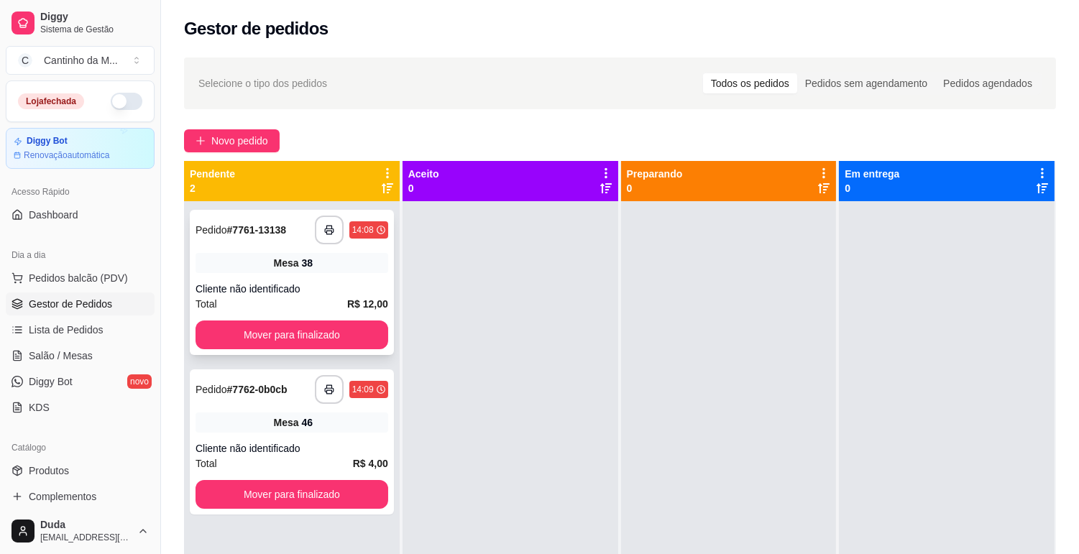
click at [263, 227] on strong "# 7761-13138" at bounding box center [257, 230] width 60 height 12
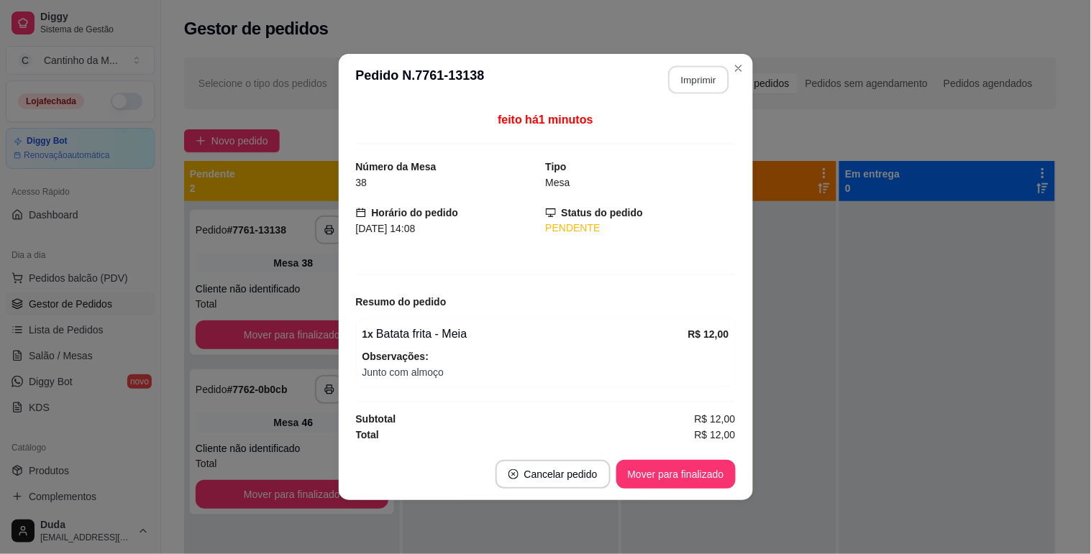
click at [705, 80] on button "Imprimir" at bounding box center [698, 80] width 60 height 28
click at [640, 475] on button "Mover para finalizado" at bounding box center [675, 474] width 119 height 29
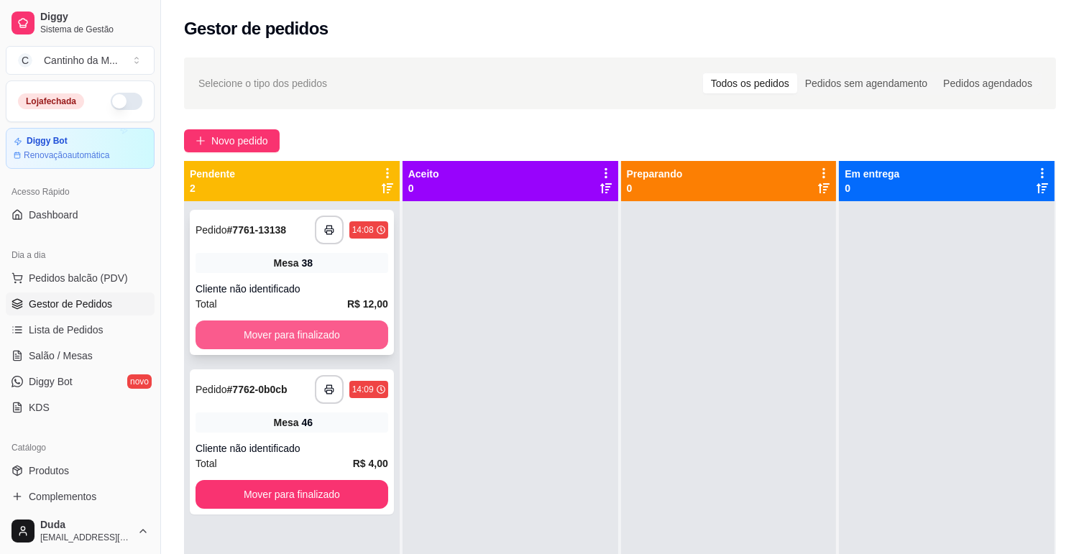
click at [307, 334] on button "Mover para finalizado" at bounding box center [292, 335] width 193 height 29
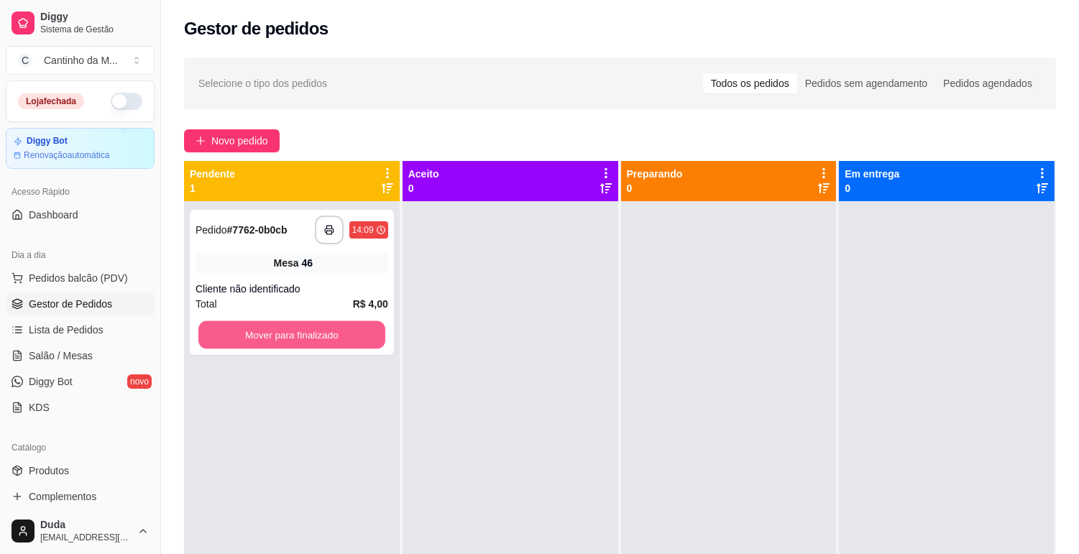
click at [307, 334] on button "Mover para finalizado" at bounding box center [291, 335] width 187 height 28
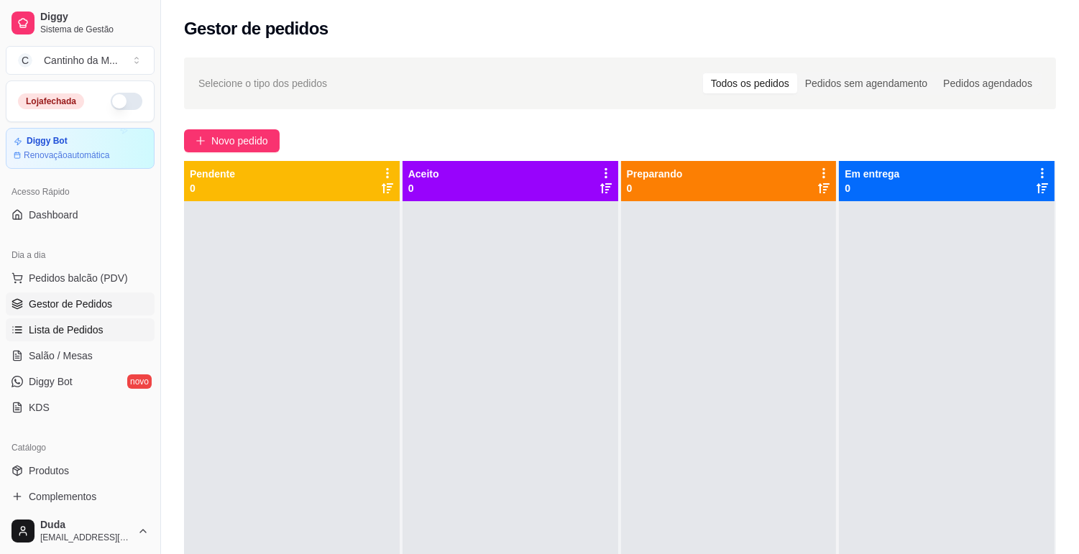
click at [83, 334] on span "Lista de Pedidos" at bounding box center [66, 330] width 75 height 14
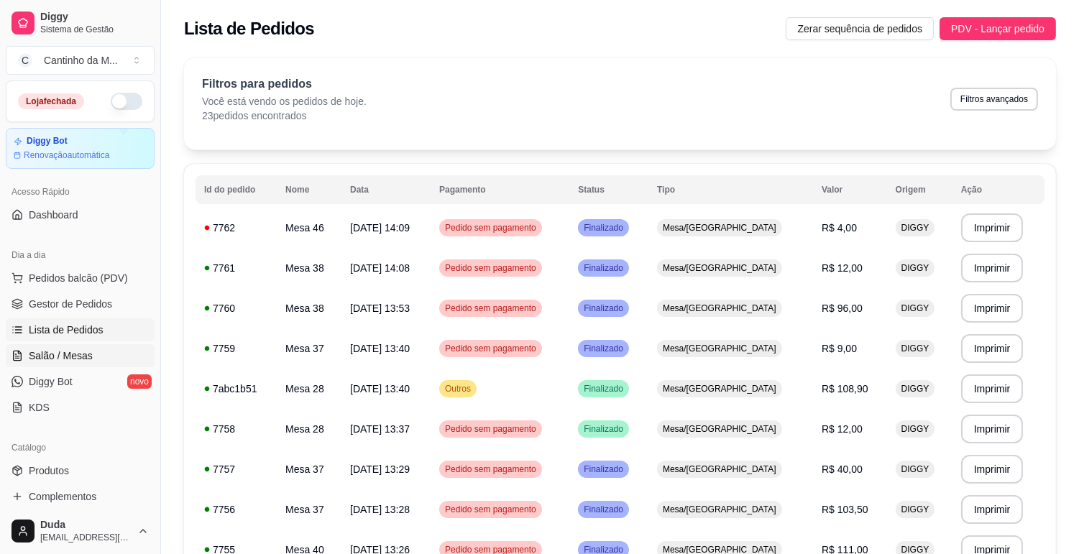
click at [77, 357] on span "Salão / Mesas" at bounding box center [61, 356] width 64 height 14
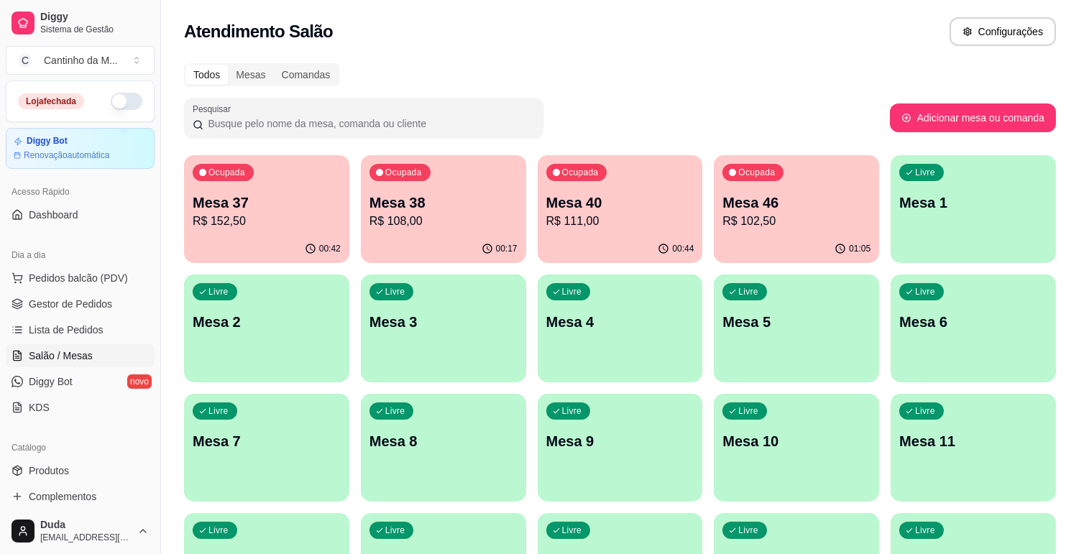
click at [784, 238] on div "01:05" at bounding box center [796, 249] width 165 height 28
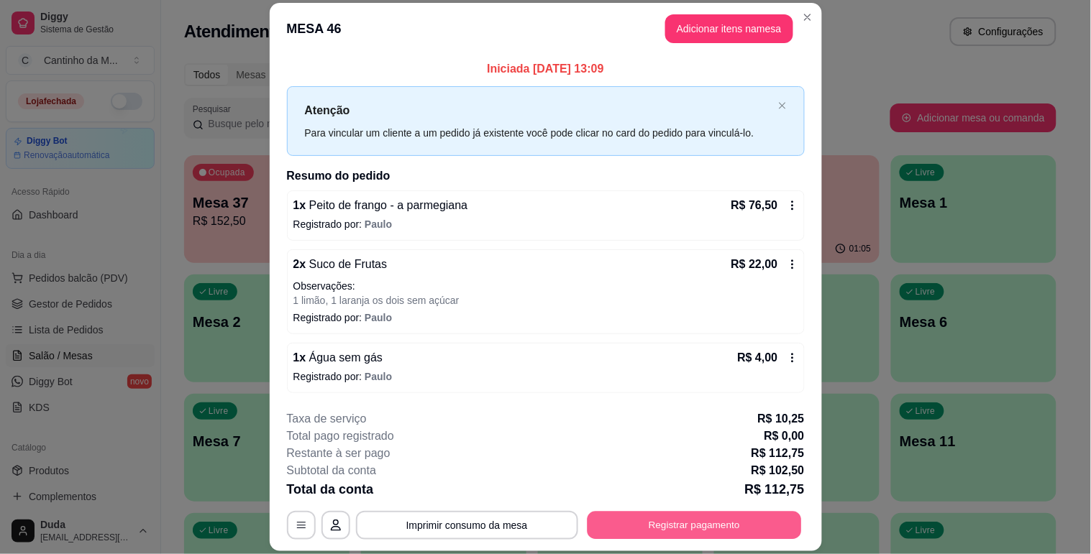
click at [656, 527] on button "Registrar pagamento" at bounding box center [694, 526] width 214 height 28
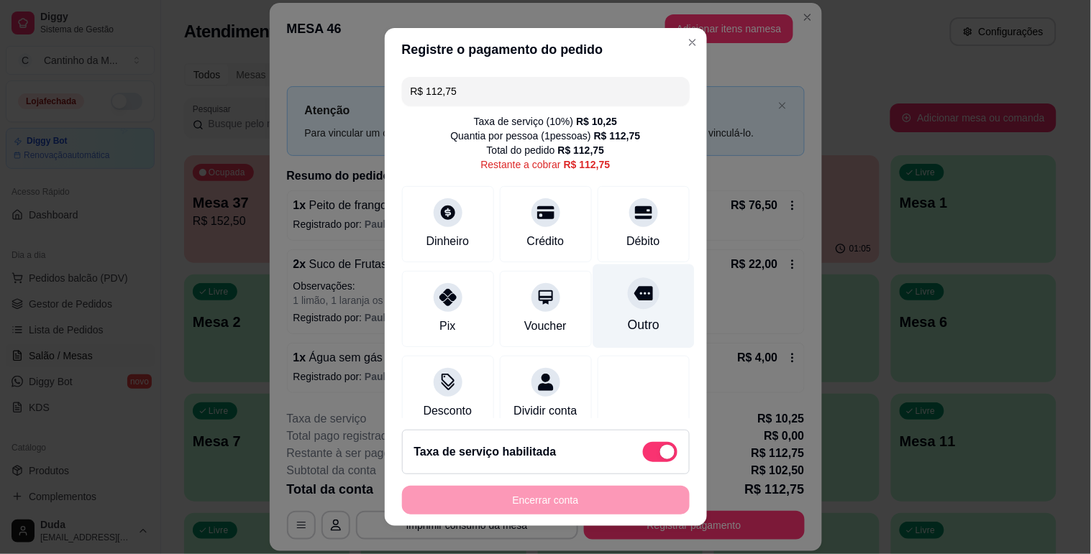
click at [636, 296] on div "Outro" at bounding box center [643, 306] width 101 height 84
type input "R$ 0,00"
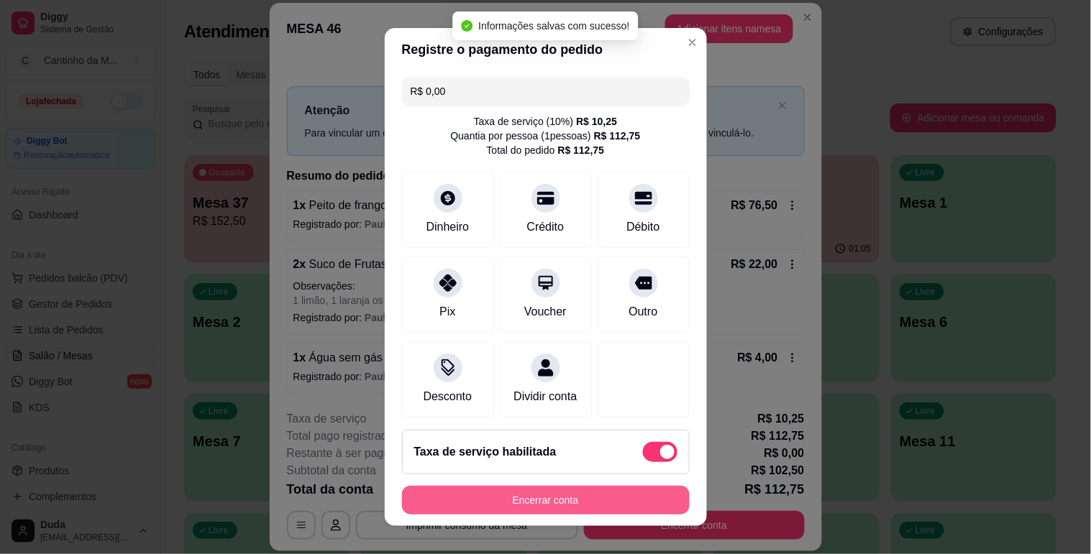
click at [573, 502] on button "Encerrar conta" at bounding box center [546, 500] width 288 height 29
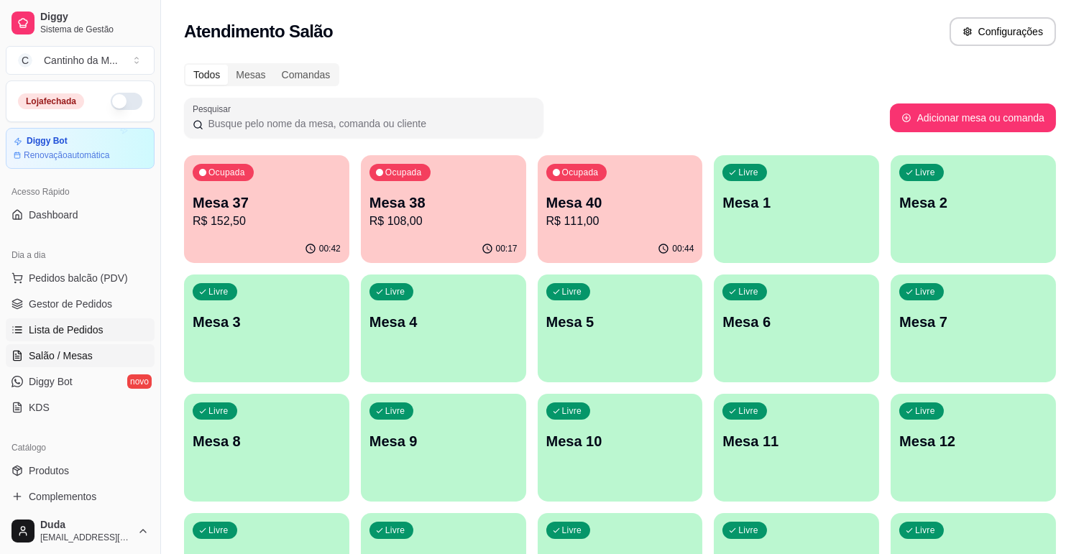
click at [80, 339] on link "Lista de Pedidos" at bounding box center [80, 330] width 149 height 23
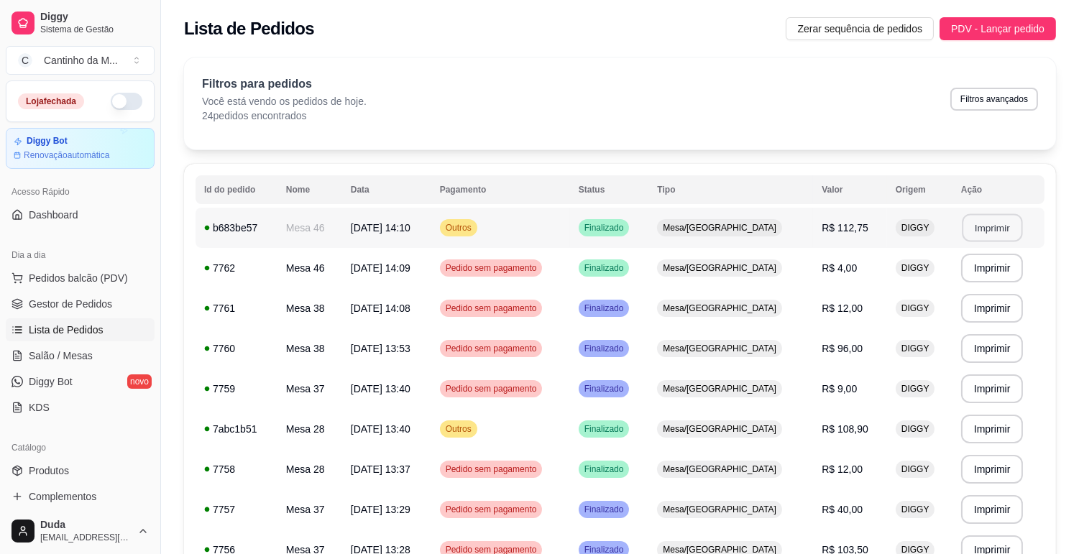
click at [990, 236] on button "Imprimir" at bounding box center [992, 228] width 60 height 28
click at [73, 306] on span "Gestor de Pedidos" at bounding box center [70, 304] width 83 height 14
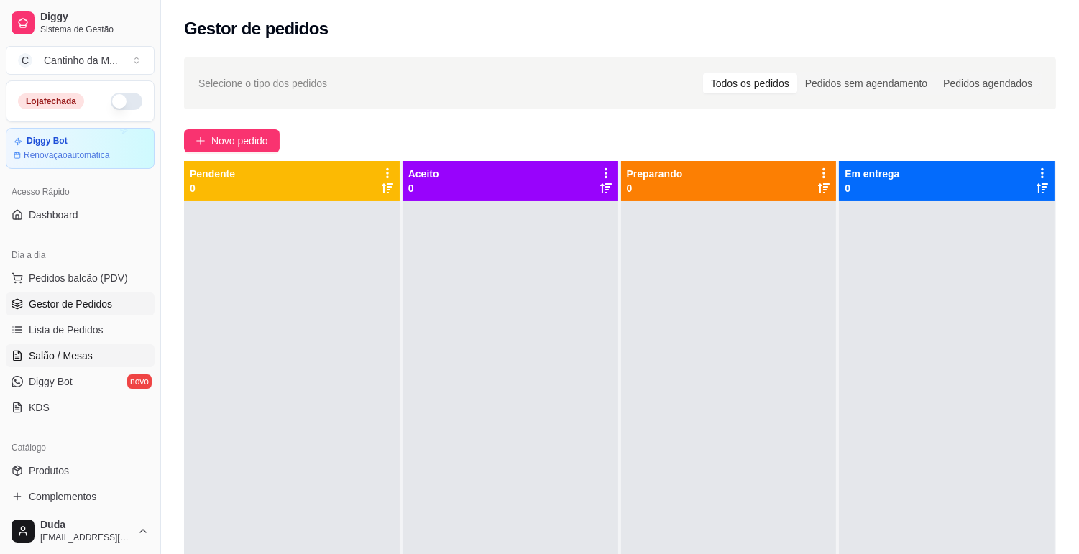
click at [76, 351] on span "Salão / Mesas" at bounding box center [61, 356] width 64 height 14
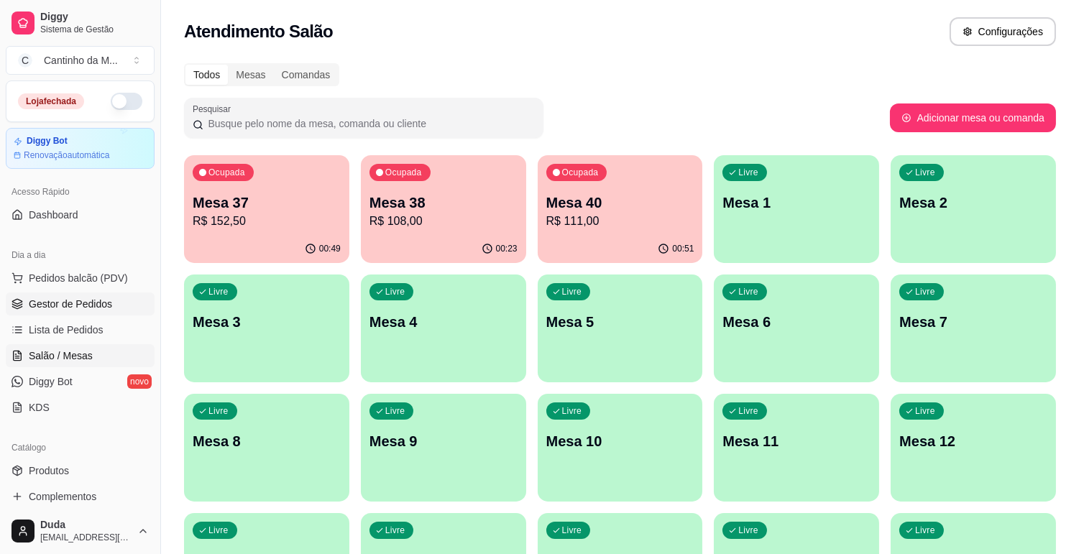
click at [60, 297] on span "Gestor de Pedidos" at bounding box center [70, 304] width 83 height 14
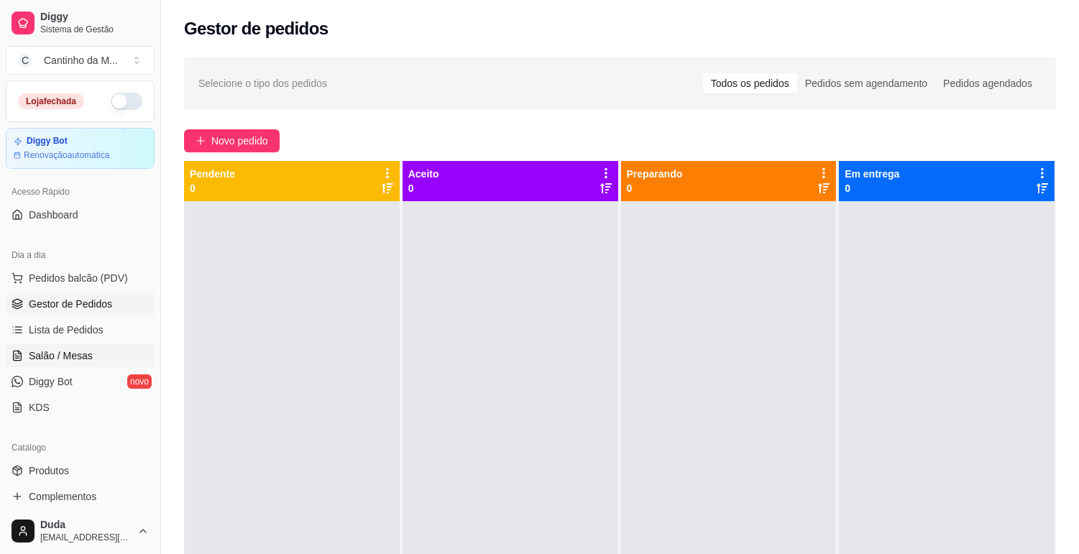
click at [82, 350] on span "Salão / Mesas" at bounding box center [61, 356] width 64 height 14
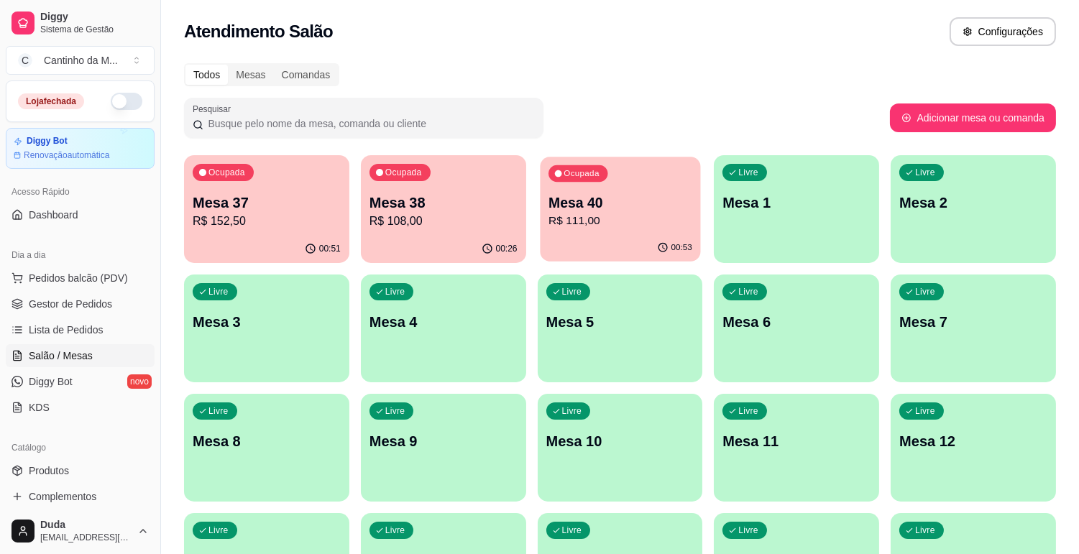
click at [613, 240] on div "00:53" at bounding box center [620, 247] width 160 height 27
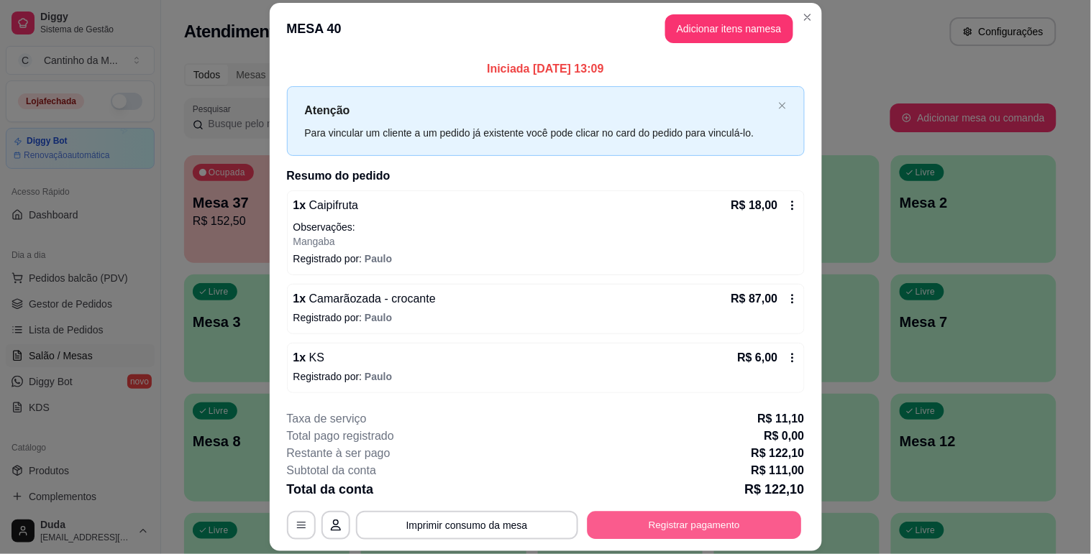
click at [608, 521] on button "Registrar pagamento" at bounding box center [694, 526] width 214 height 28
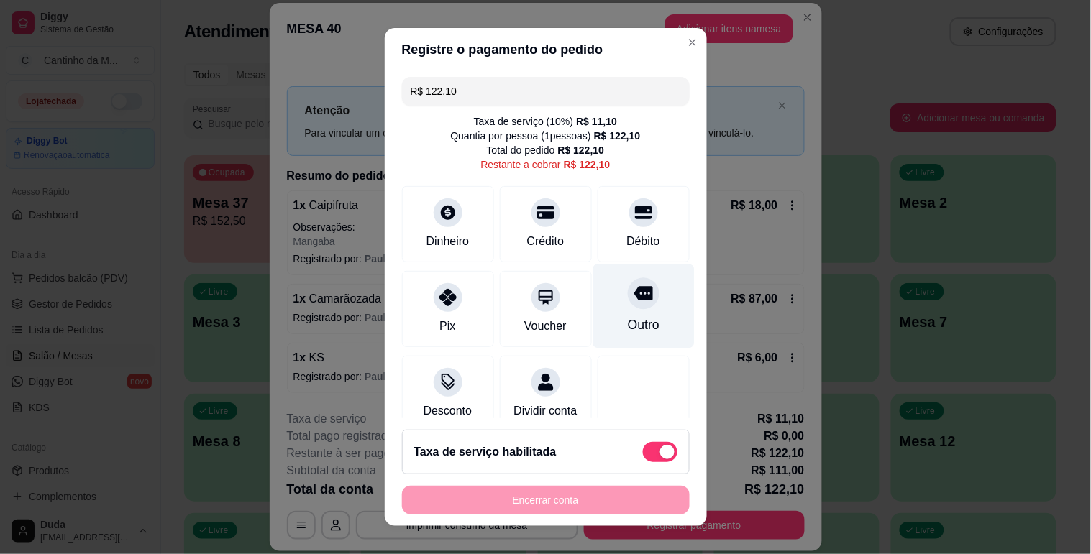
click at [627, 326] on div "Outro" at bounding box center [643, 325] width 32 height 19
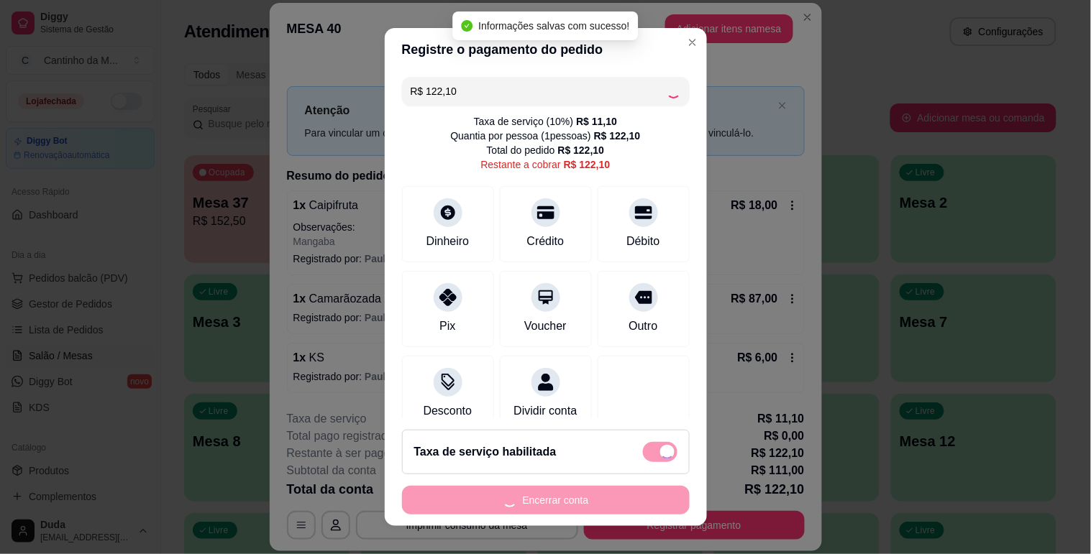
type input "R$ 0,00"
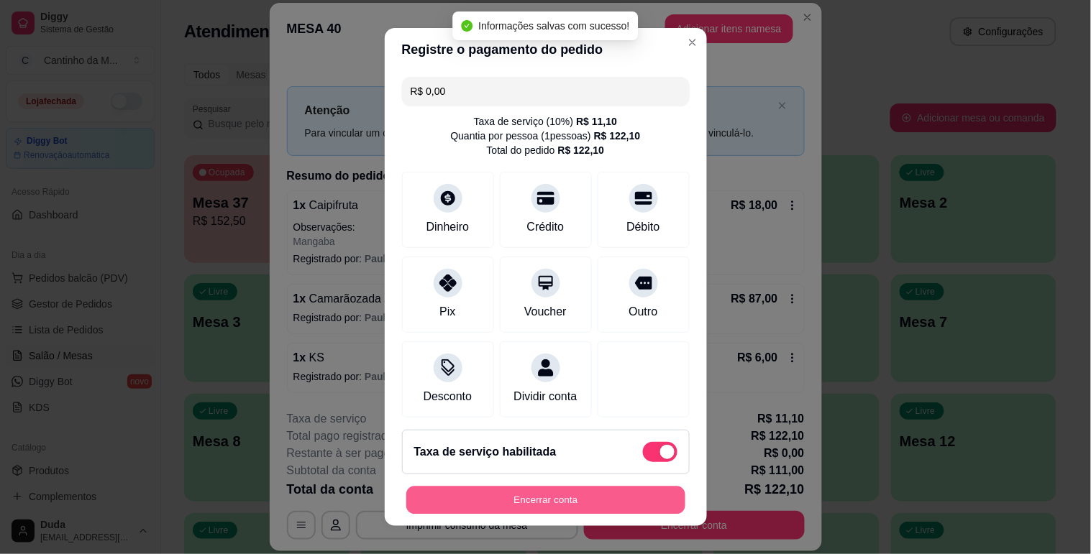
click at [572, 501] on button "Encerrar conta" at bounding box center [545, 501] width 279 height 28
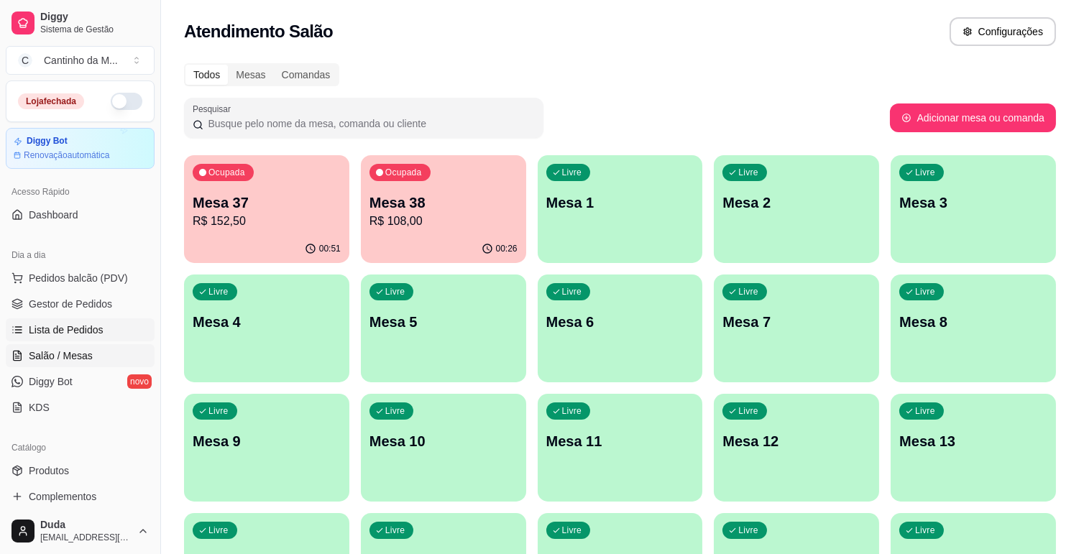
click at [95, 326] on span "Lista de Pedidos" at bounding box center [66, 330] width 75 height 14
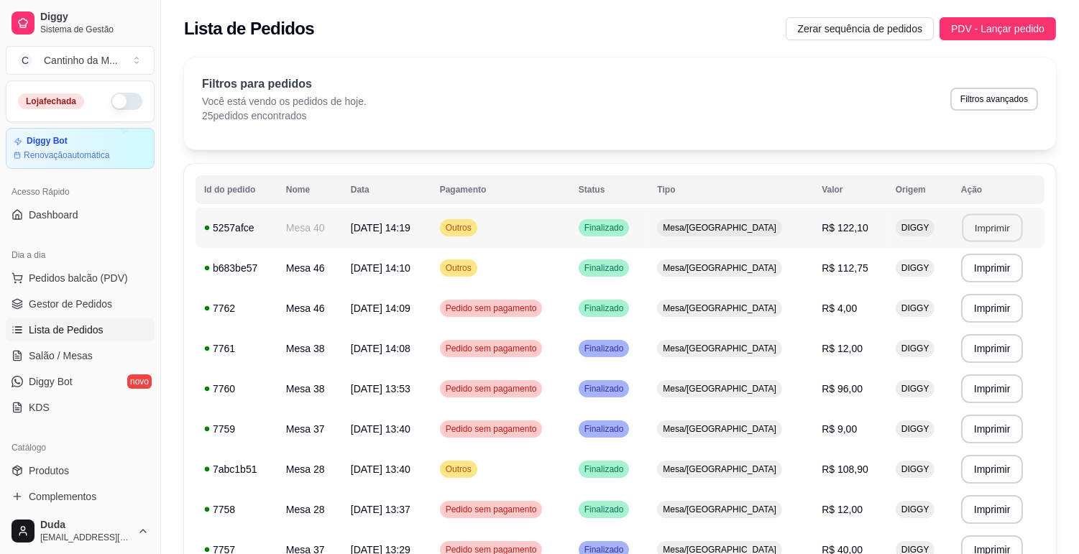
click at [980, 226] on button "Imprimir" at bounding box center [992, 228] width 60 height 28
click at [68, 300] on span "Gestor de Pedidos" at bounding box center [70, 304] width 83 height 14
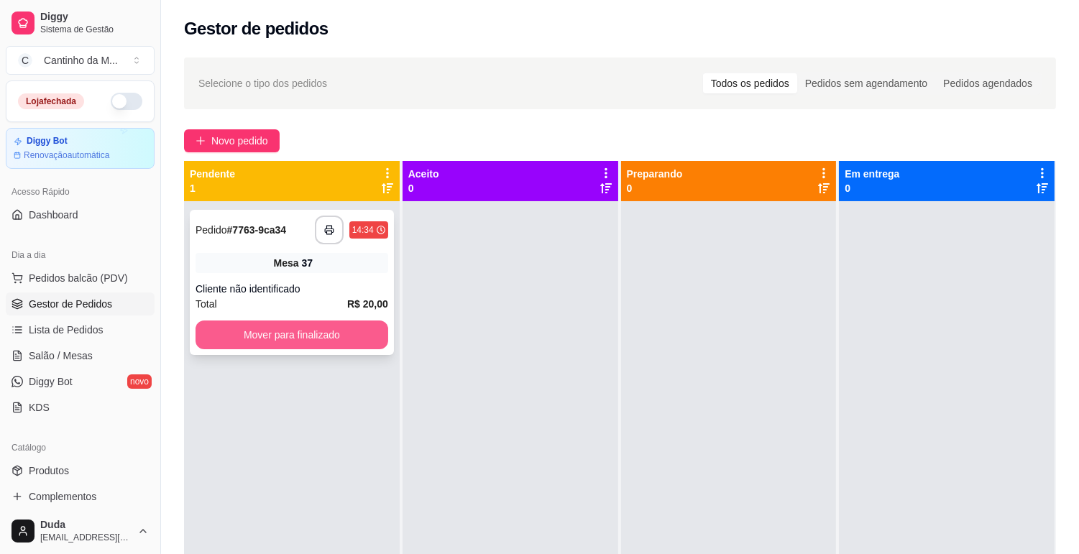
click at [334, 348] on button "Mover para finalizado" at bounding box center [292, 335] width 193 height 29
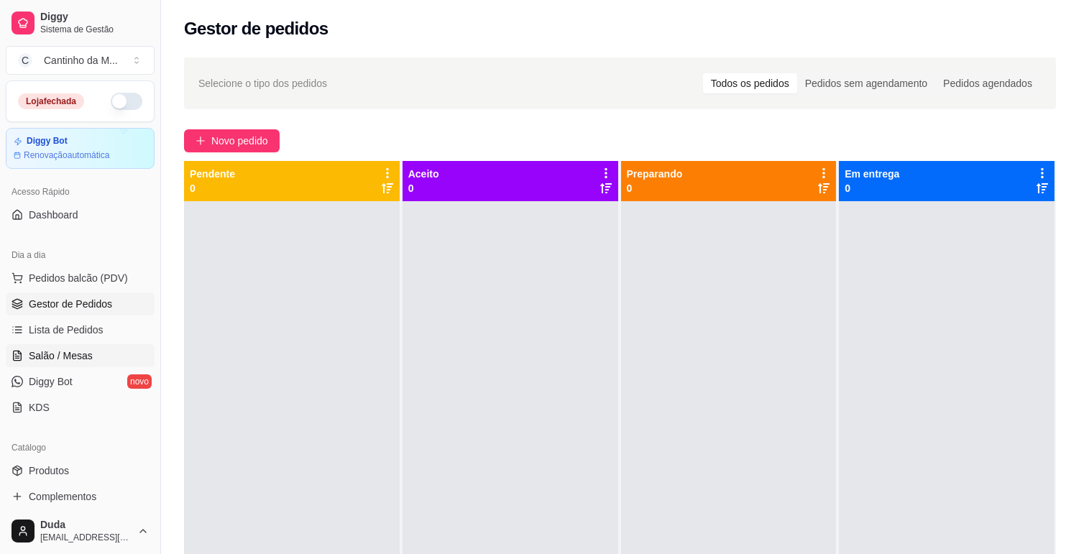
click at [83, 351] on span "Salão / Mesas" at bounding box center [61, 356] width 64 height 14
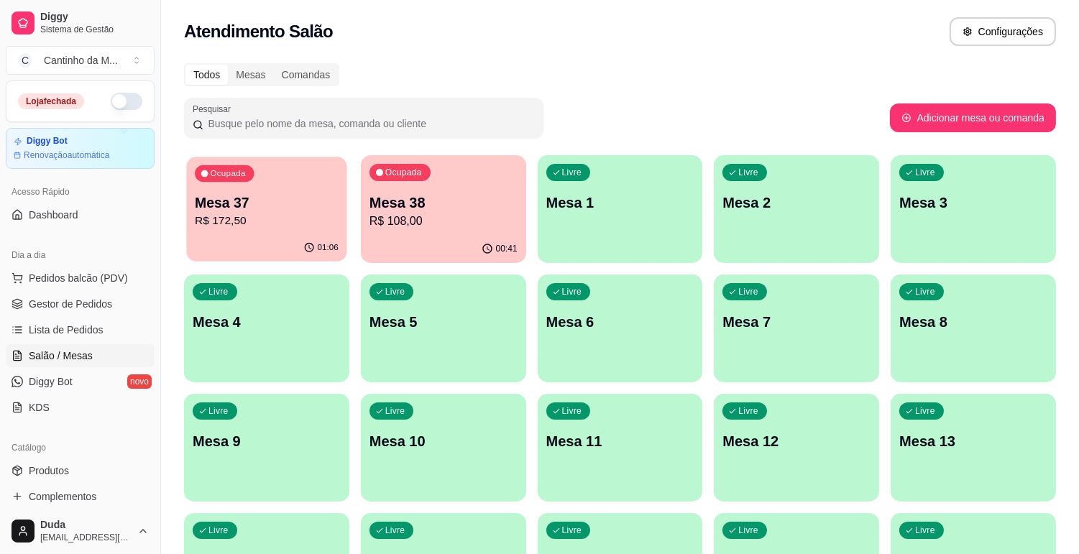
click at [259, 216] on p "R$ 172,50" at bounding box center [267, 221] width 144 height 17
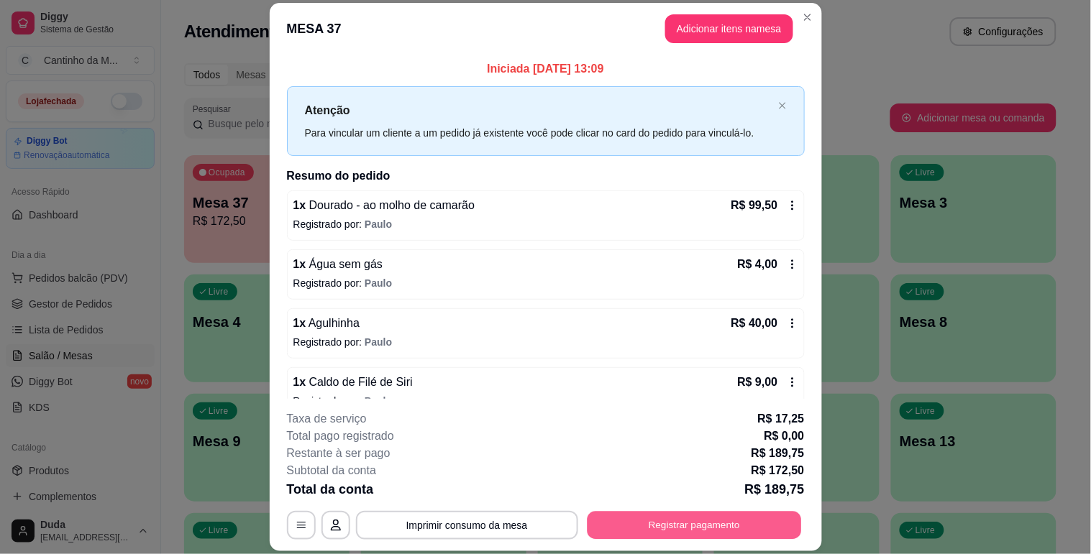
click at [647, 524] on button "Registrar pagamento" at bounding box center [694, 526] width 214 height 28
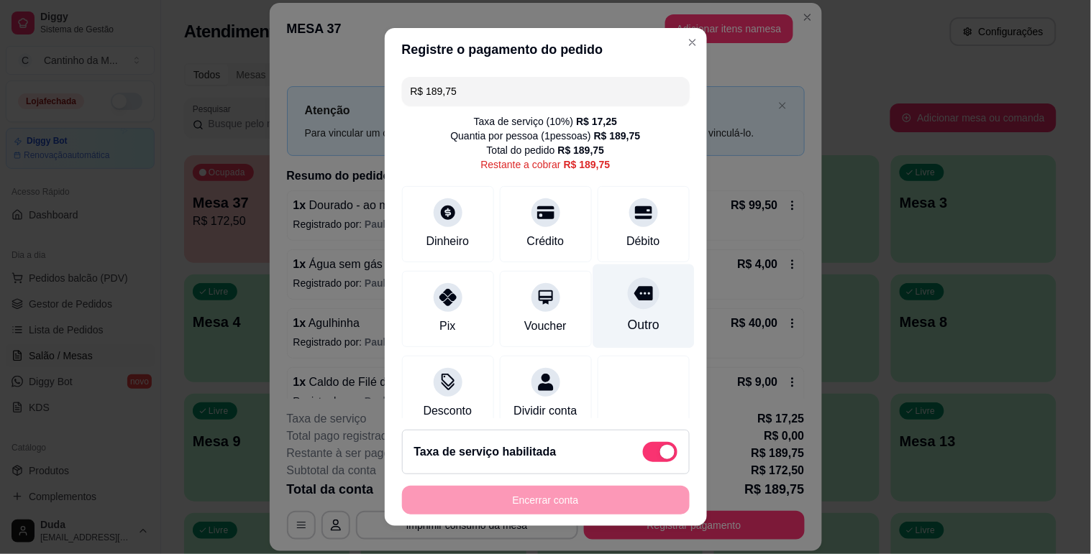
click at [610, 334] on div "Outro" at bounding box center [643, 306] width 101 height 84
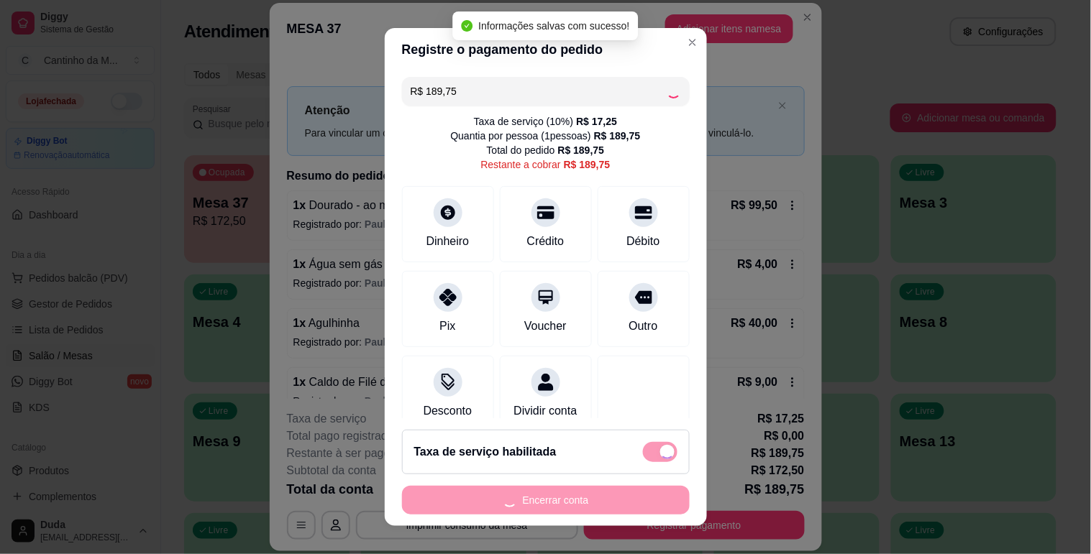
type input "R$ 0,00"
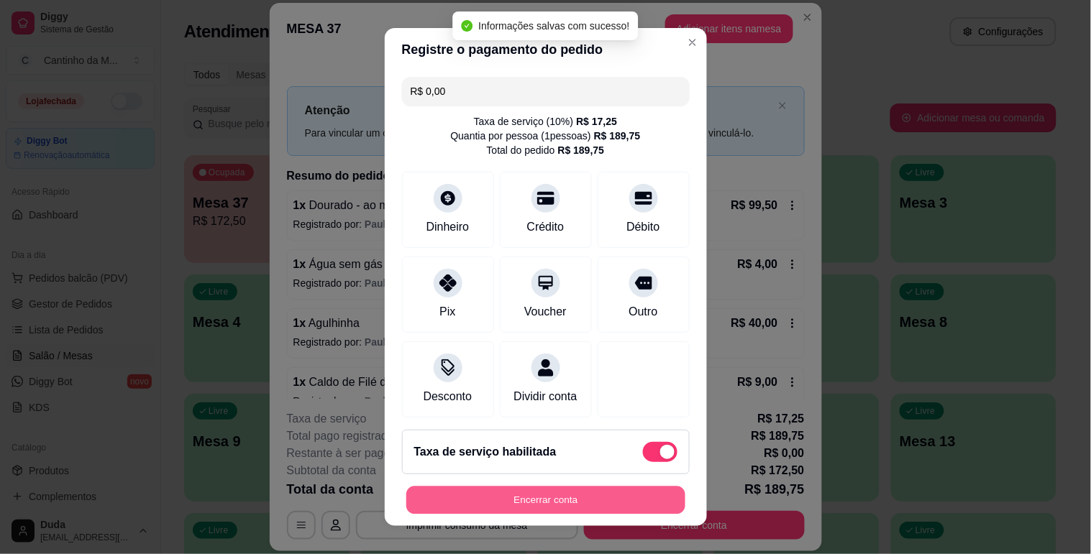
click at [602, 494] on button "Encerrar conta" at bounding box center [545, 501] width 279 height 28
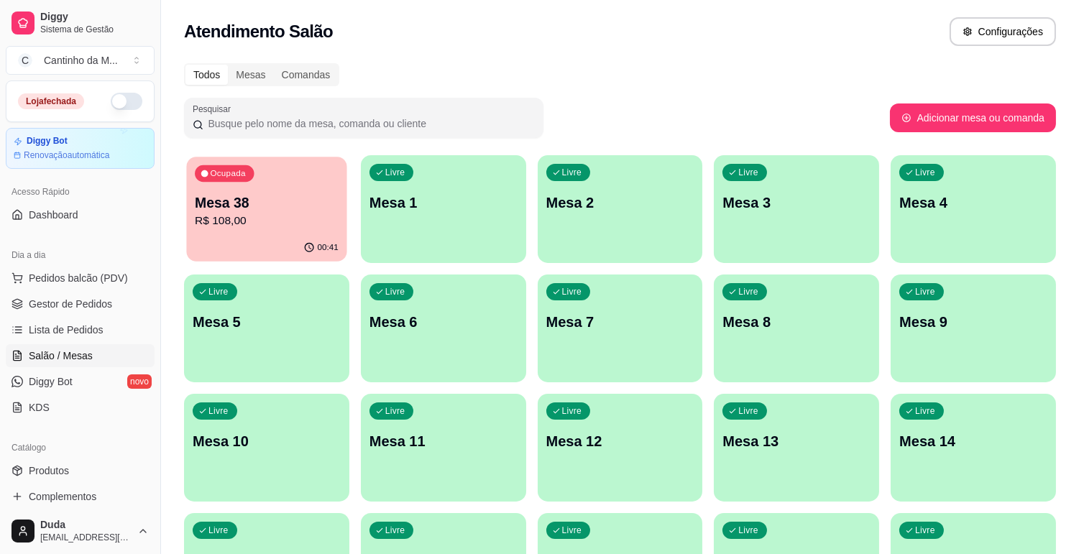
click at [271, 191] on div "Ocupada Mesa 38 R$ 108,00" at bounding box center [266, 196] width 160 height 78
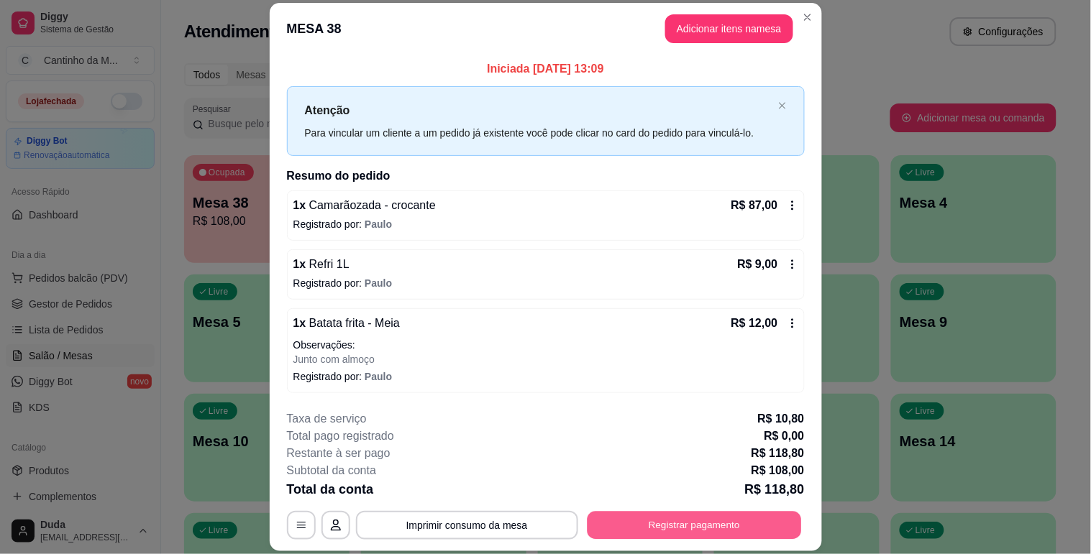
click at [679, 526] on button "Registrar pagamento" at bounding box center [694, 526] width 214 height 28
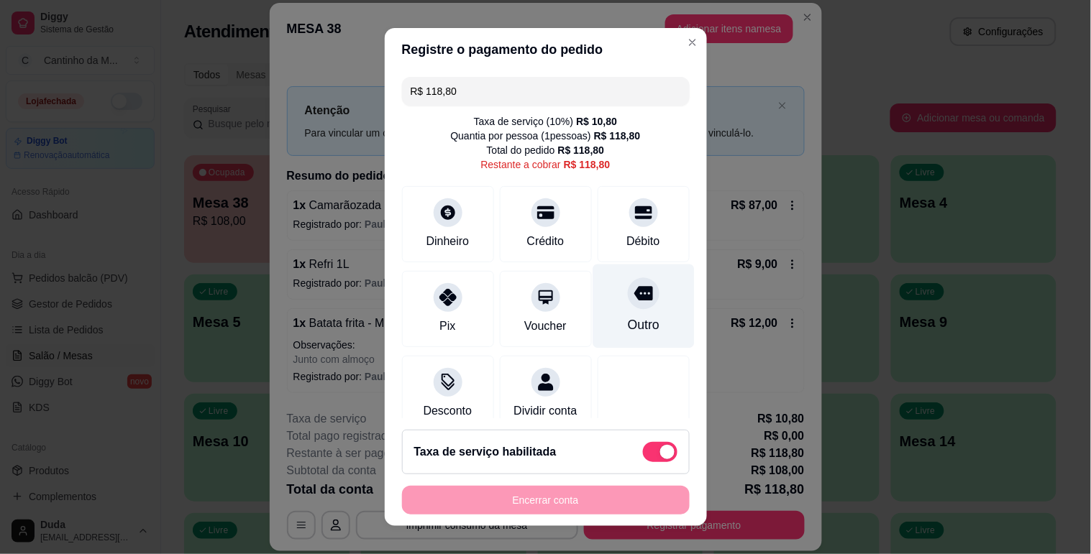
click at [627, 318] on div "Outro" at bounding box center [643, 325] width 32 height 19
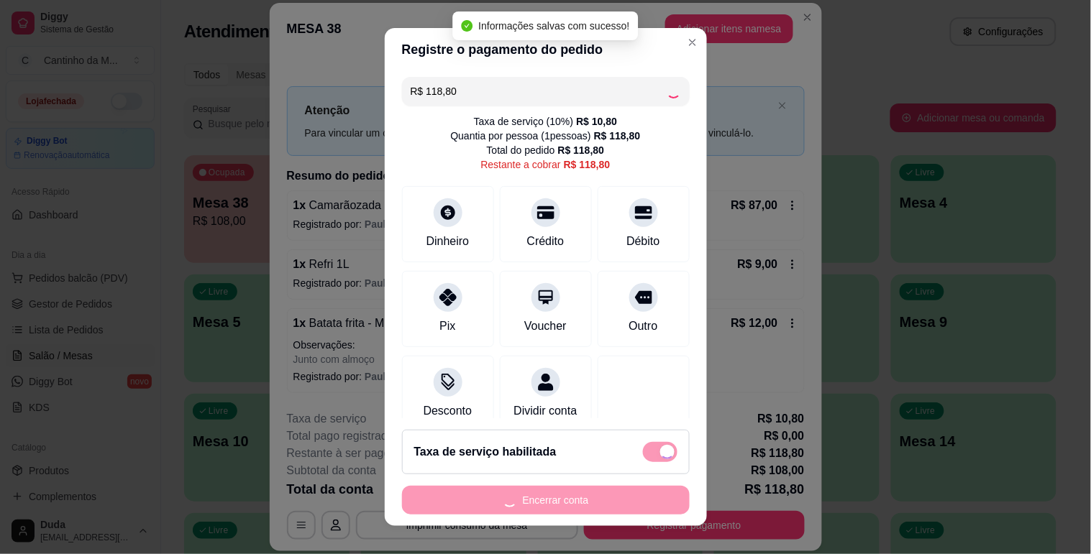
type input "R$ 0,00"
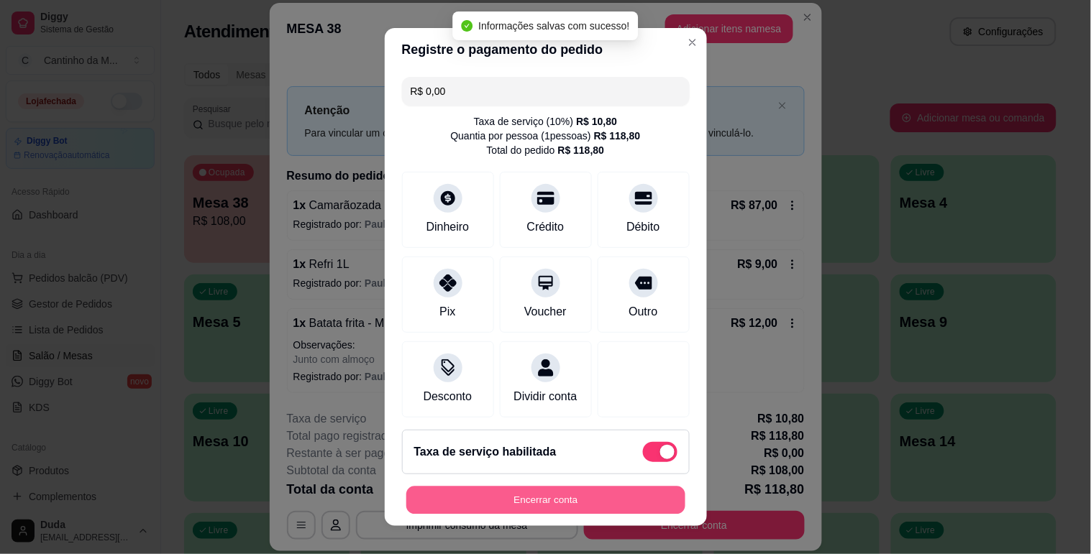
click at [622, 502] on button "Encerrar conta" at bounding box center [545, 501] width 279 height 28
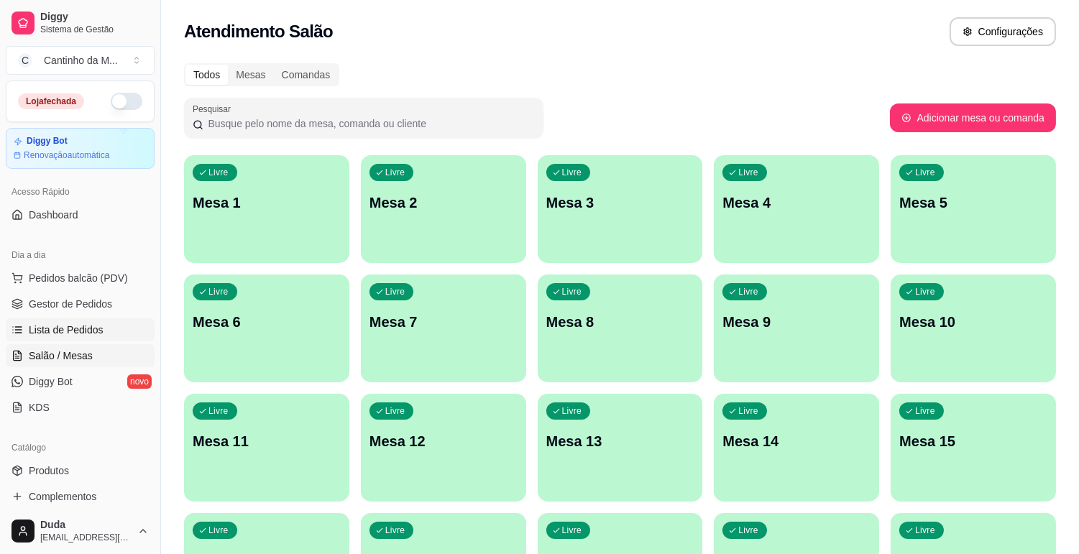
click at [89, 332] on span "Lista de Pedidos" at bounding box center [66, 330] width 75 height 14
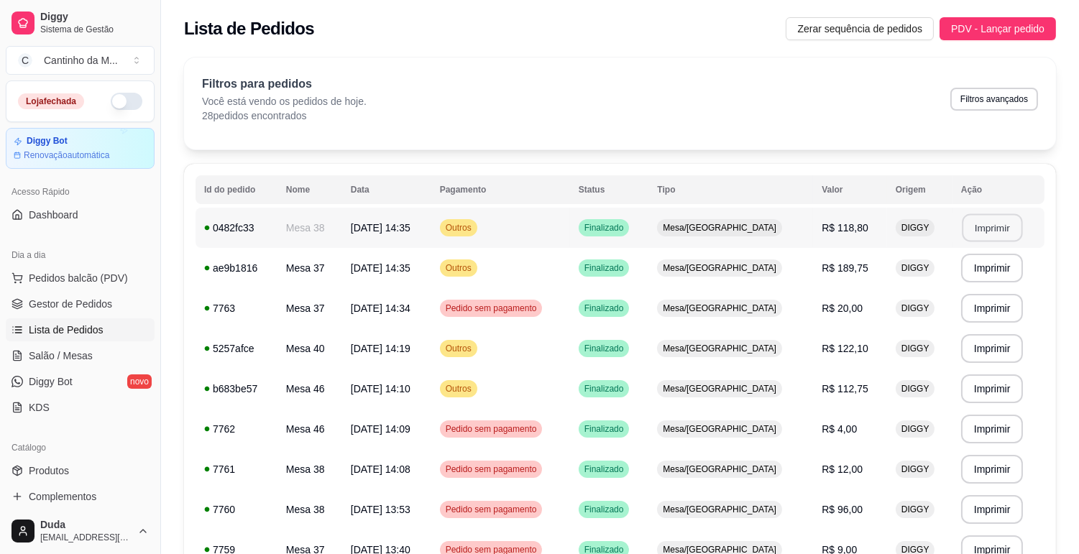
click at [985, 221] on button "Imprimir" at bounding box center [992, 228] width 60 height 28
click at [974, 270] on button "Imprimir" at bounding box center [992, 269] width 60 height 28
click at [75, 306] on span "Gestor de Pedidos" at bounding box center [70, 304] width 83 height 14
